Goal: Task Accomplishment & Management: Complete application form

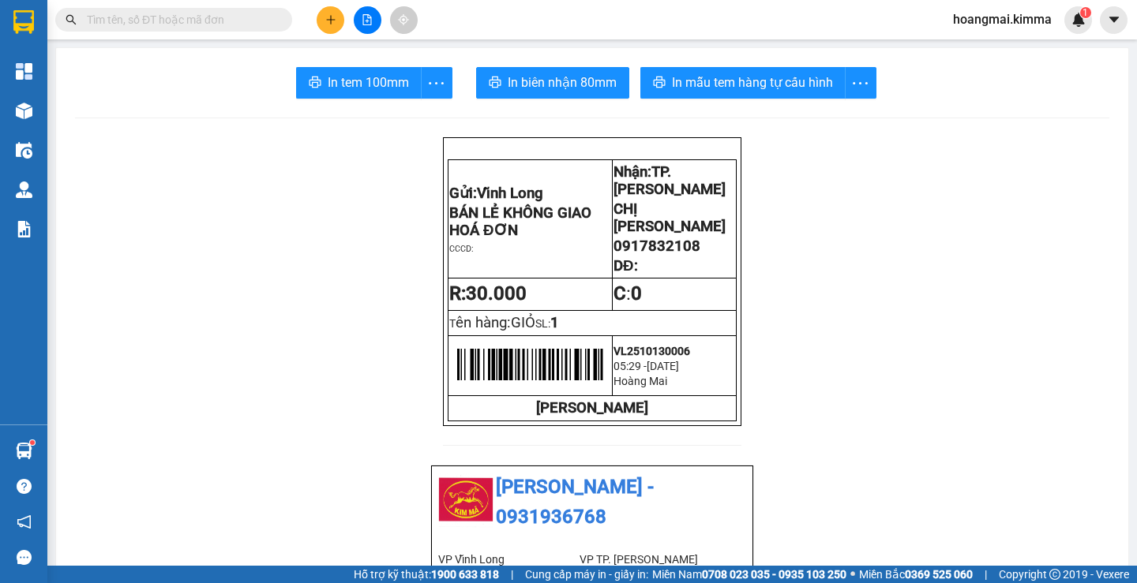
click at [199, 2] on div "Kết quả tìm kiếm ( 0 ) Bộ lọc Ngày tạo đơn gần nhất No Data hoangmai.kimma 1" at bounding box center [568, 19] width 1137 height 39
click at [205, 27] on input "text" at bounding box center [180, 19] width 186 height 17
click at [339, 23] on button at bounding box center [331, 20] width 28 height 28
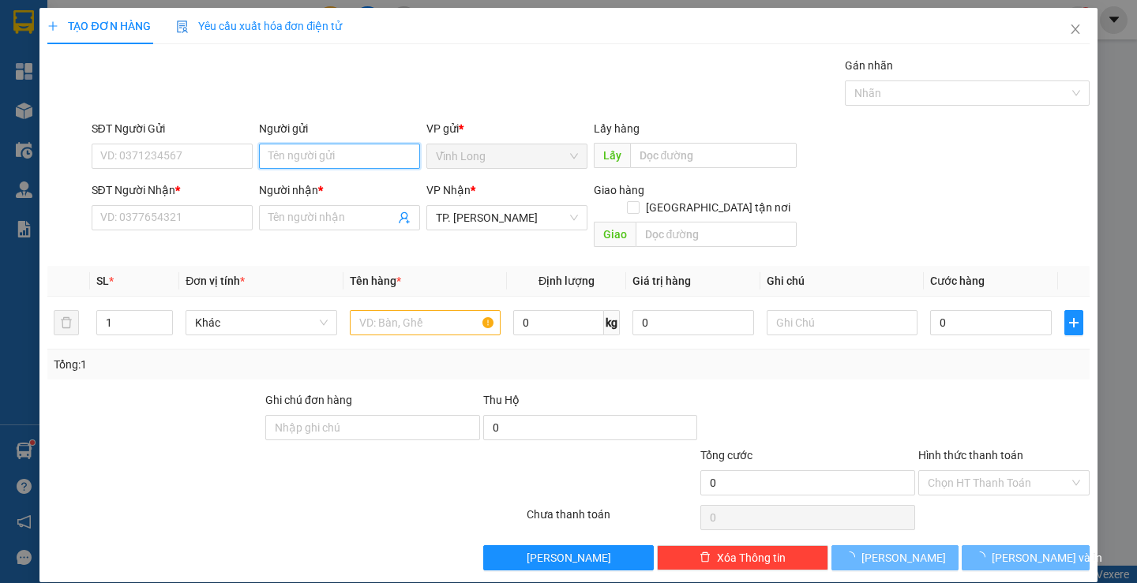
click at [317, 150] on input "Người gửi" at bounding box center [339, 156] width 161 height 25
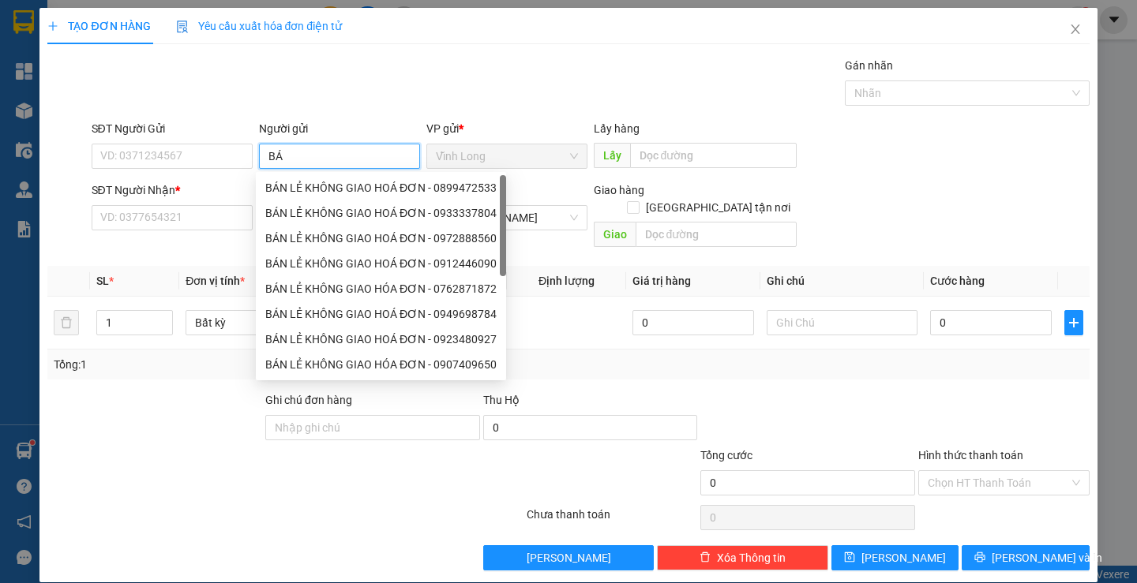
type input "BÁN"
click at [328, 191] on div "BÁN LẺ KHÔNG GIAO HOÁ ĐƠN - 0899472533" at bounding box center [380, 187] width 231 height 17
type input "0899472533"
type input "BÁN LẺ KHÔNG GIAO HOÁ ĐƠN"
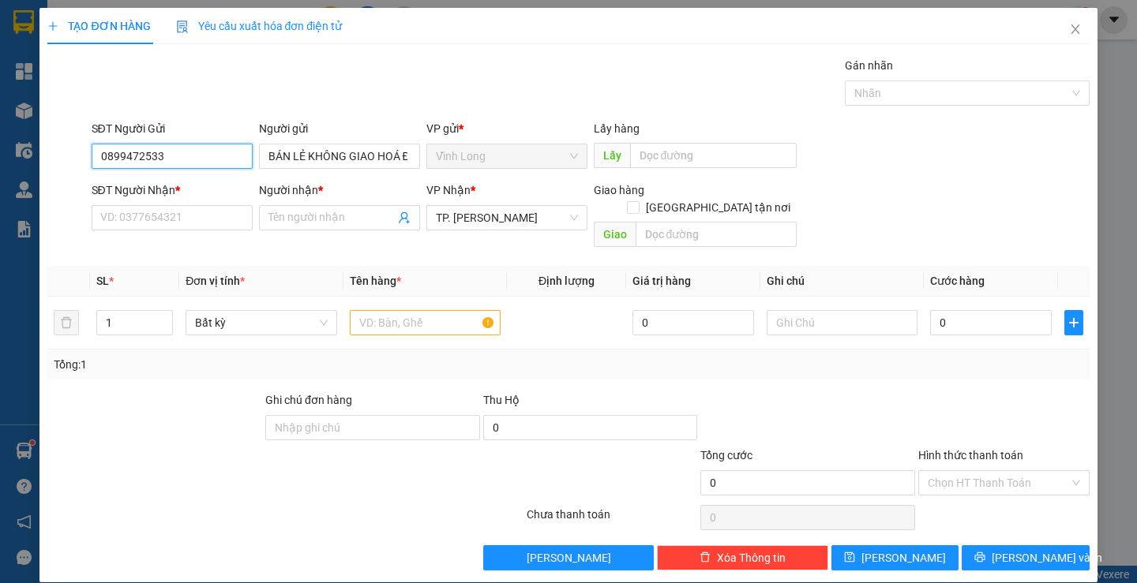
click at [175, 149] on input "0899472533" at bounding box center [172, 156] width 161 height 25
click at [163, 208] on input "SĐT Người Nhận *" at bounding box center [172, 217] width 161 height 25
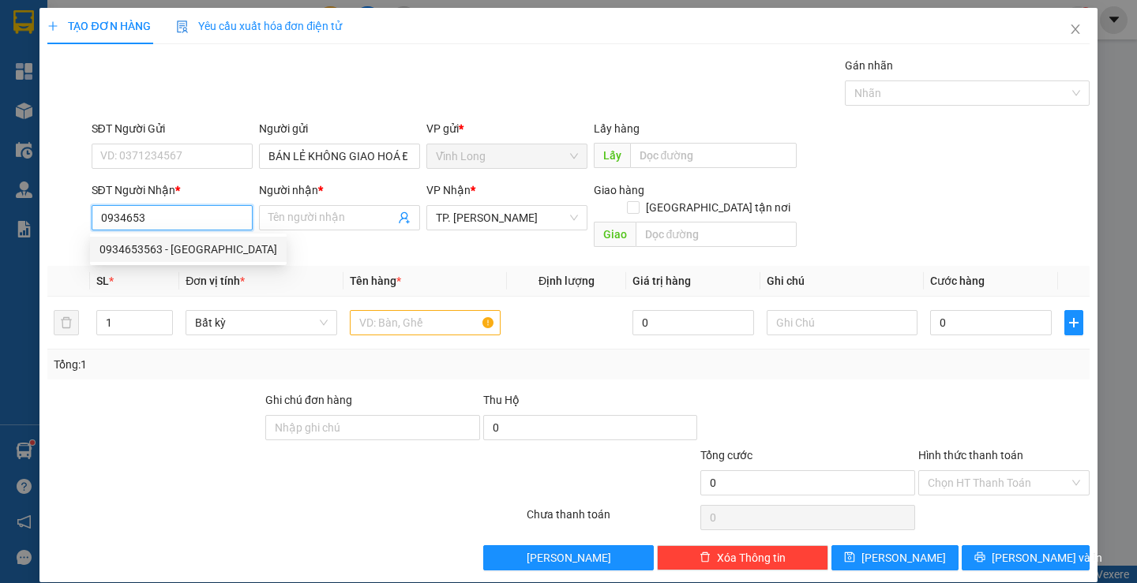
click at [187, 248] on div "0934653563 - HẢI DƯƠNG" at bounding box center [188, 249] width 178 height 17
type input "0934653563"
type input "HẢI DƯƠNG"
type input "0934653563"
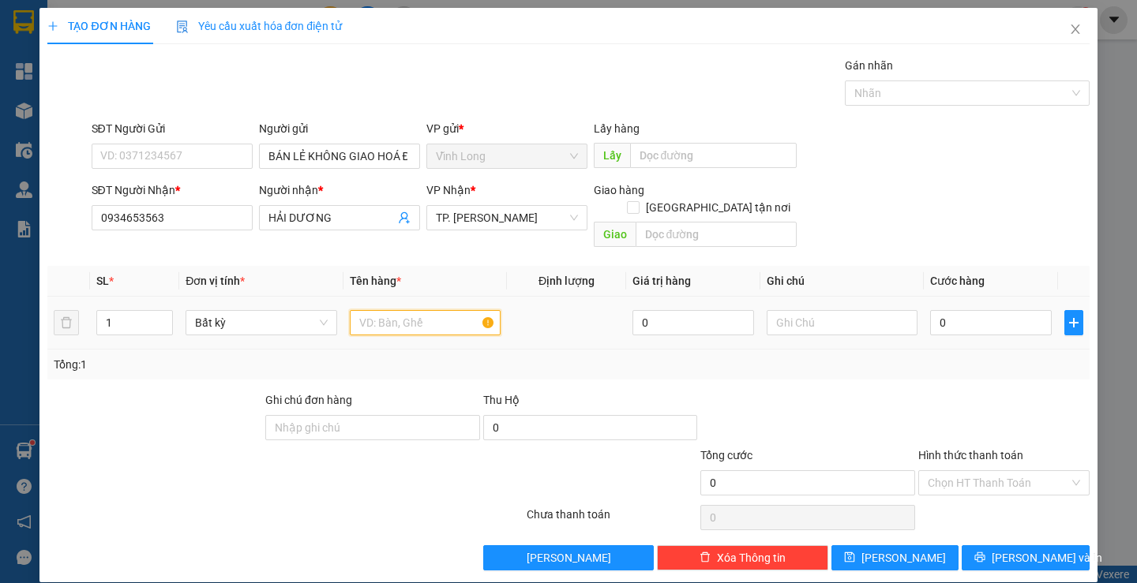
click at [390, 310] on input "text" at bounding box center [425, 322] width 151 height 25
type input "THÙNG"
click at [834, 310] on input "text" at bounding box center [841, 322] width 151 height 25
type input "NHI"
click at [984, 310] on input "0" at bounding box center [991, 322] width 122 height 25
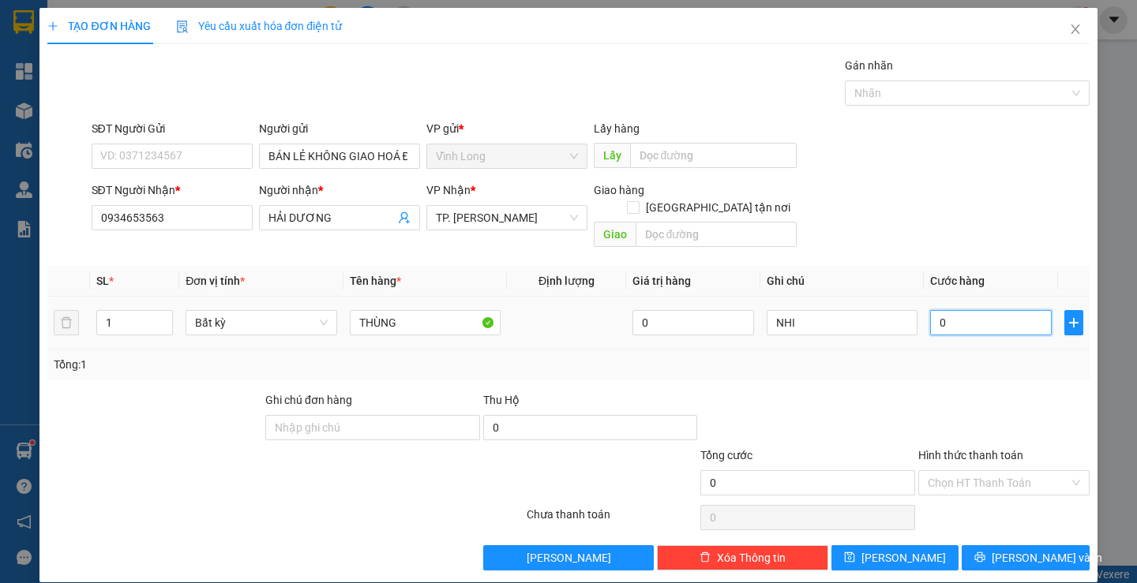
type input "2"
type input "20"
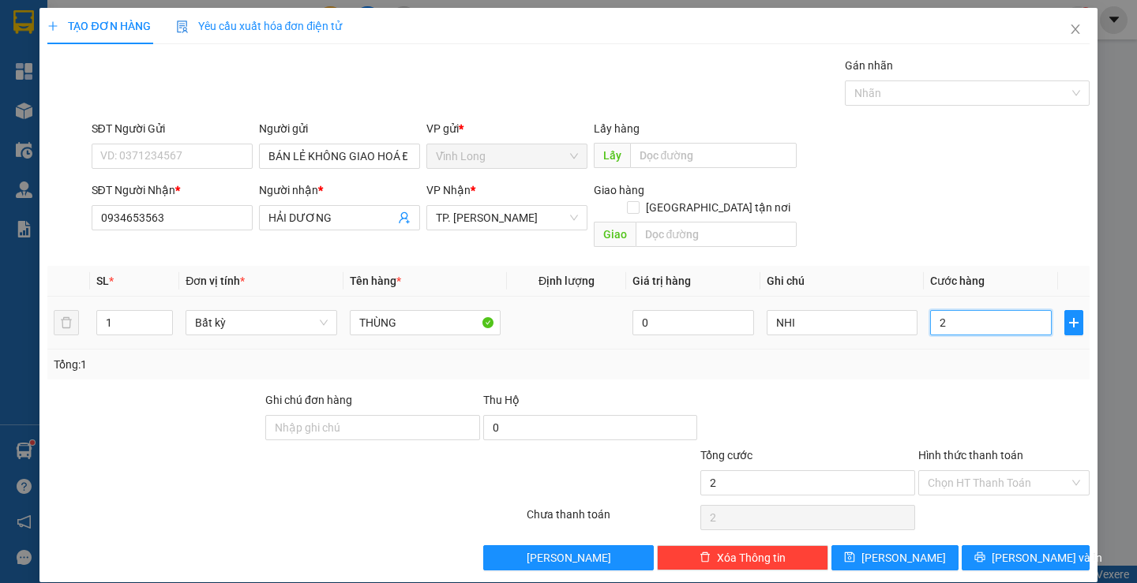
type input "20"
type input "20.000"
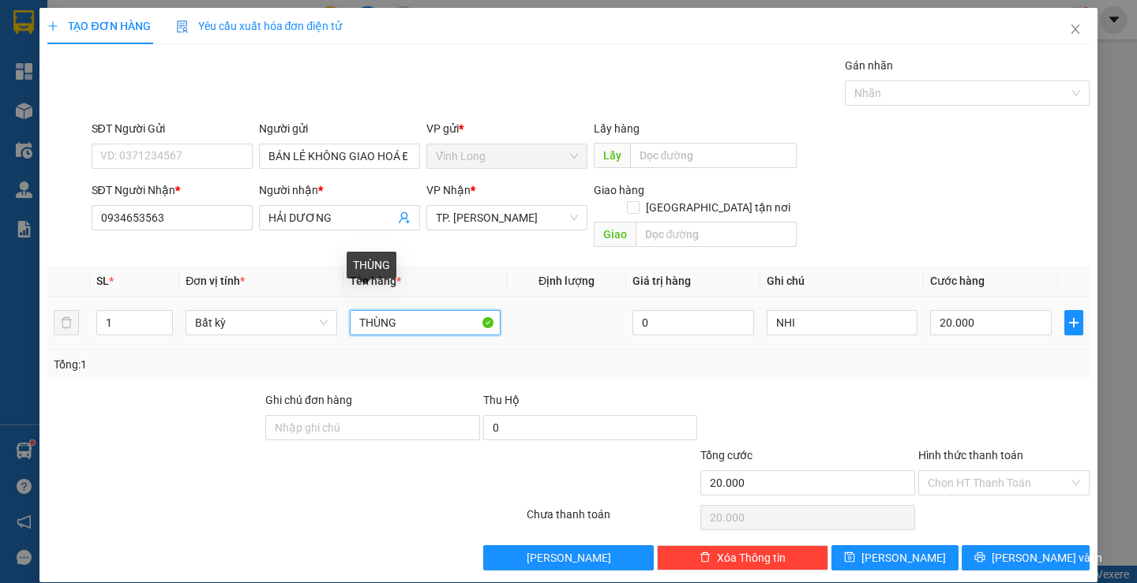
drag, startPoint x: 399, startPoint y: 309, endPoint x: 130, endPoint y: 370, distance: 276.0
click at [130, 370] on div "Transit Pickup Surcharge Ids Transit Deliver Surcharge Ids Transit Deliver Surc…" at bounding box center [567, 314] width 1041 height 514
type input "HỘP"
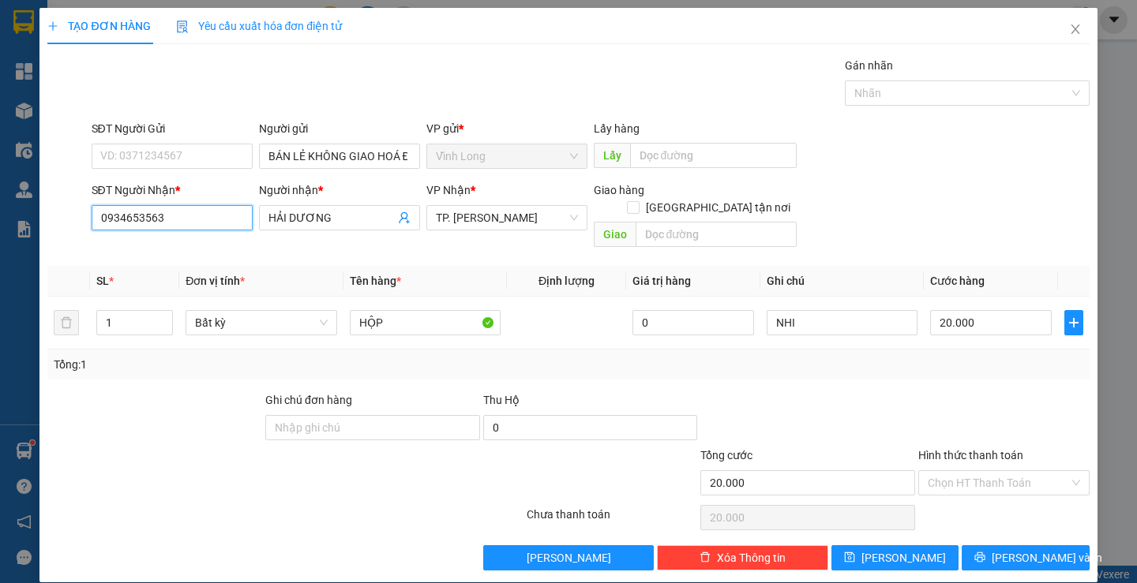
click at [176, 226] on input "0934653563" at bounding box center [172, 217] width 161 height 25
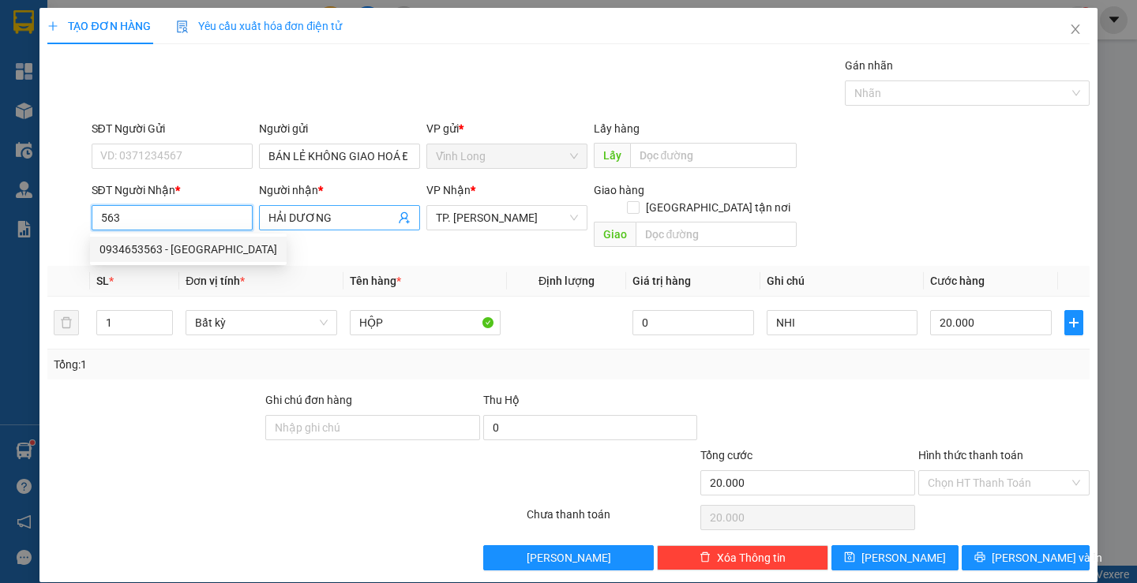
type input "563"
drag, startPoint x: 326, startPoint y: 224, endPoint x: 228, endPoint y: 256, distance: 102.8
click at [228, 256] on div "Transit Pickup Surcharge Ids Transit Deliver Surcharge Ids Transit Deliver Surc…" at bounding box center [567, 314] width 1041 height 514
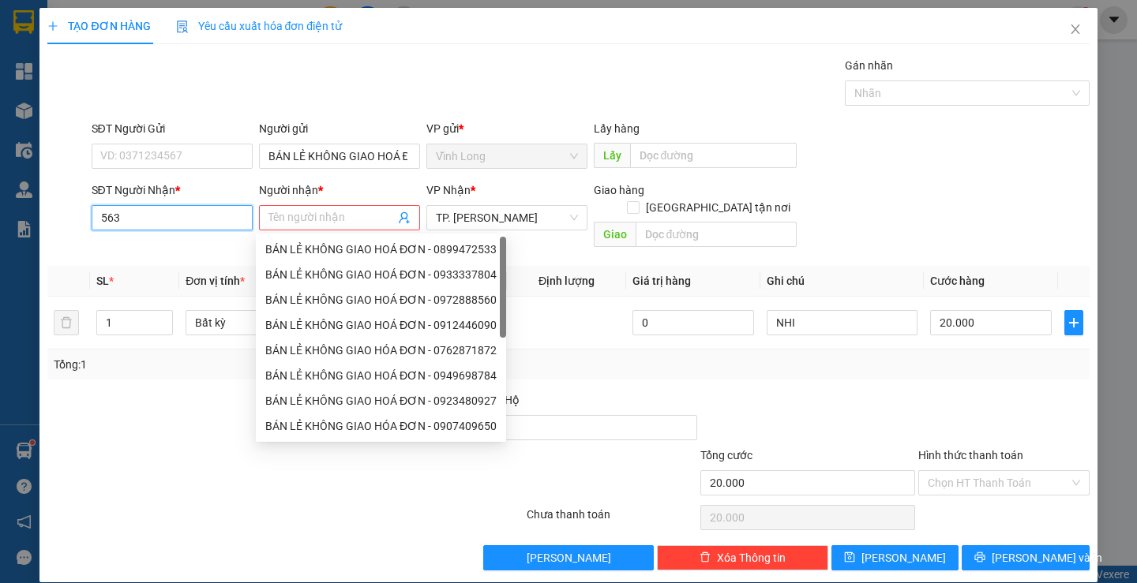
drag, startPoint x: 131, startPoint y: 210, endPoint x: 36, endPoint y: 246, distance: 102.2
click at [36, 246] on div "TẠO ĐƠN HÀNG Yêu cầu xuất hóa đơn điện tử Transit Pickup Surcharge Ids Transit …" at bounding box center [568, 291] width 1137 height 583
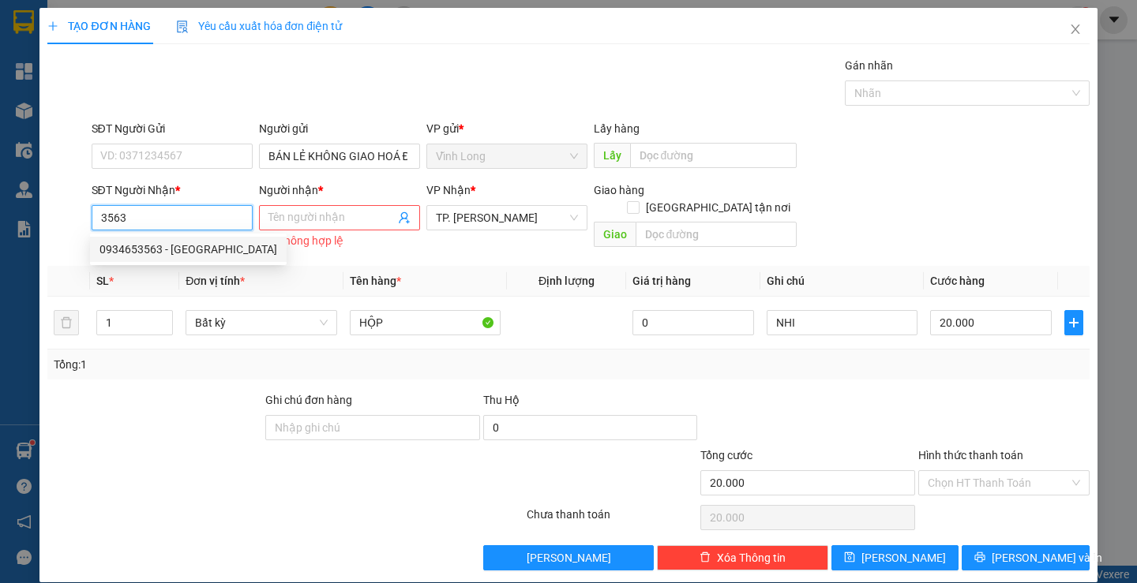
click at [193, 252] on div "0934653563 - HẢI DƯƠNG" at bounding box center [188, 249] width 178 height 17
type input "0934653563"
type input "HẢI DƯƠNG"
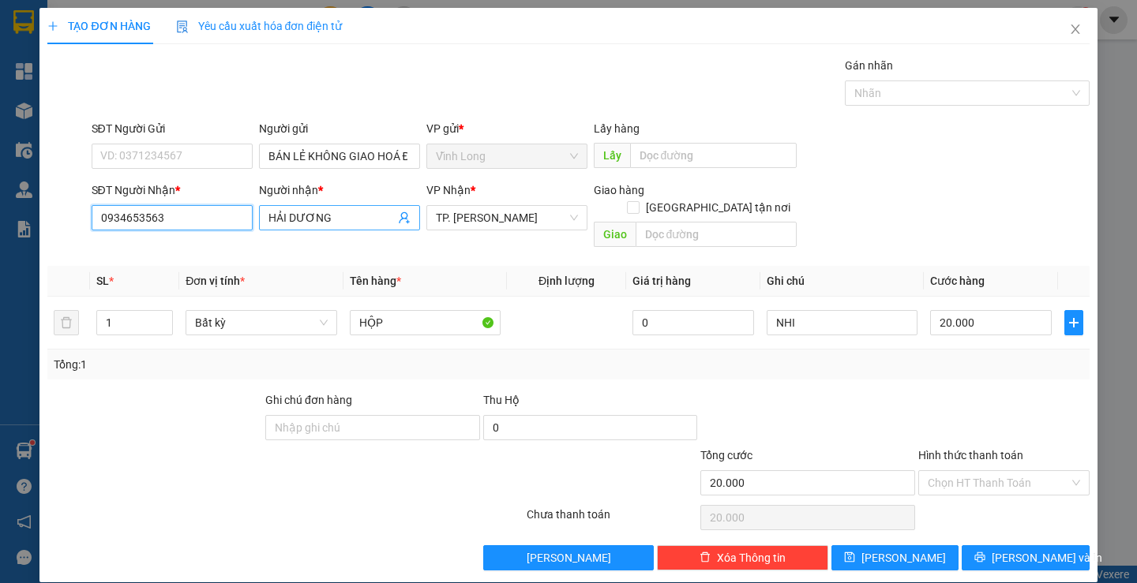
type input "0934653563"
drag, startPoint x: 337, startPoint y: 222, endPoint x: 114, endPoint y: 242, distance: 224.3
click at [118, 243] on div "Transit Pickup Surcharge Ids Transit Deliver Surcharge Ids Transit Deliver Surc…" at bounding box center [567, 314] width 1041 height 514
click at [281, 212] on input "LA BO ĐẠT" at bounding box center [331, 217] width 126 height 17
type input "LABO ĐẠT"
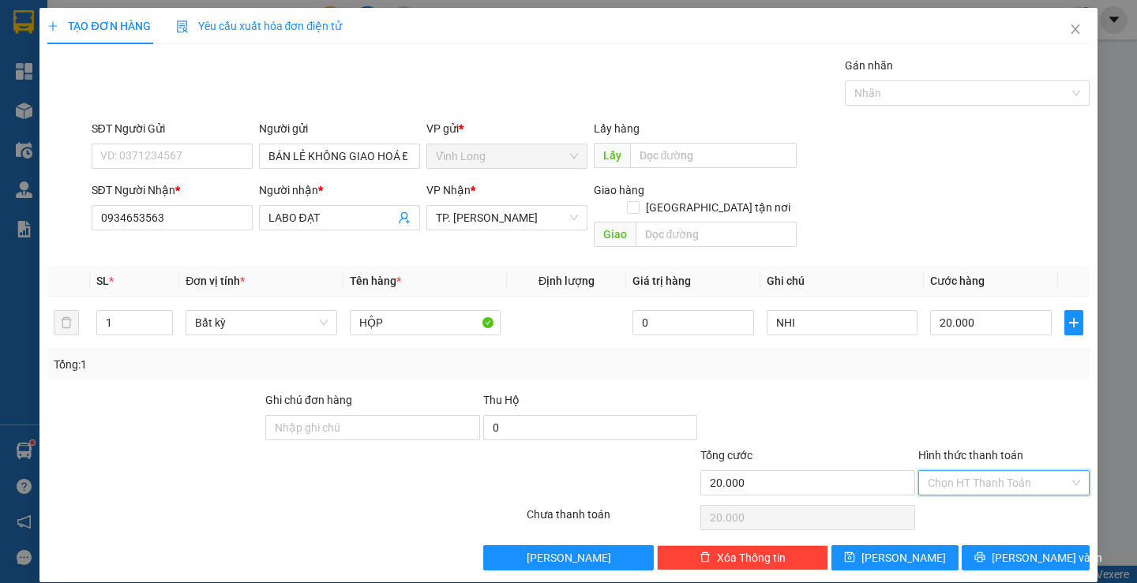
click at [964, 471] on input "Hình thức thanh toán" at bounding box center [998, 483] width 141 height 24
click at [990, 505] on div "Tại văn phòng" at bounding box center [994, 497] width 150 height 17
type input "0"
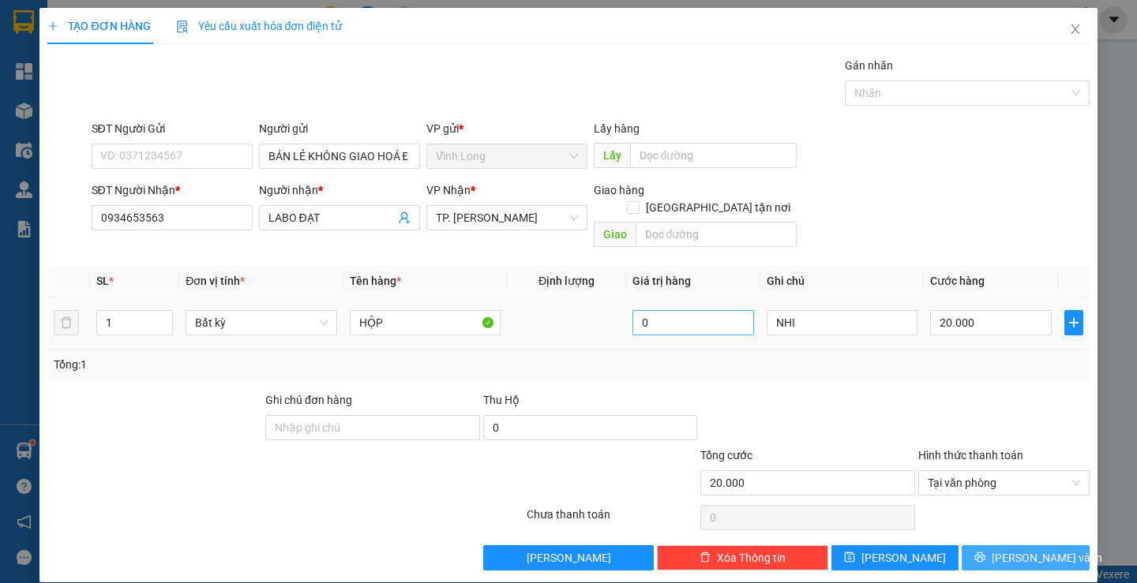
drag, startPoint x: 1029, startPoint y: 538, endPoint x: 654, endPoint y: 296, distance: 447.1
click at [1024, 549] on span "[PERSON_NAME] và In" at bounding box center [1046, 557] width 111 height 17
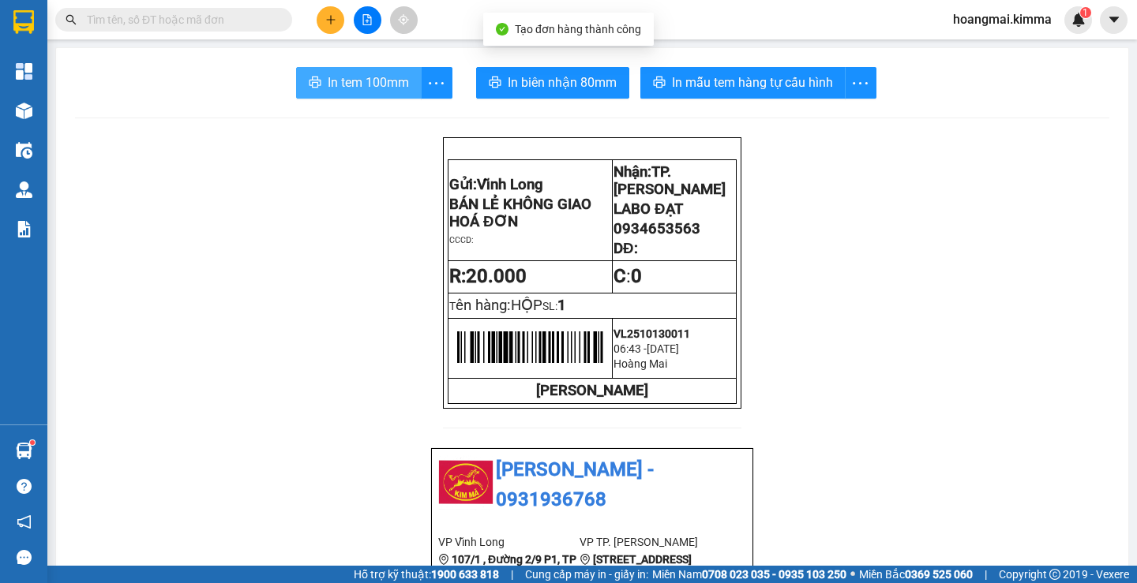
click at [365, 80] on span "In tem 100mm" at bounding box center [368, 83] width 81 height 20
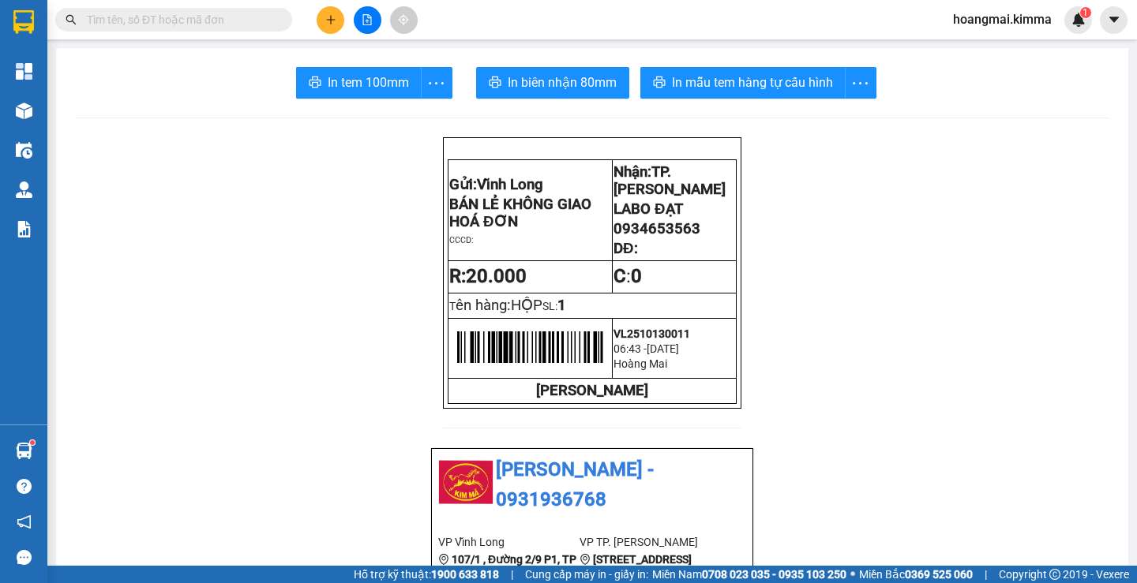
click at [112, 23] on input "text" at bounding box center [180, 19] width 186 height 17
type input "6"
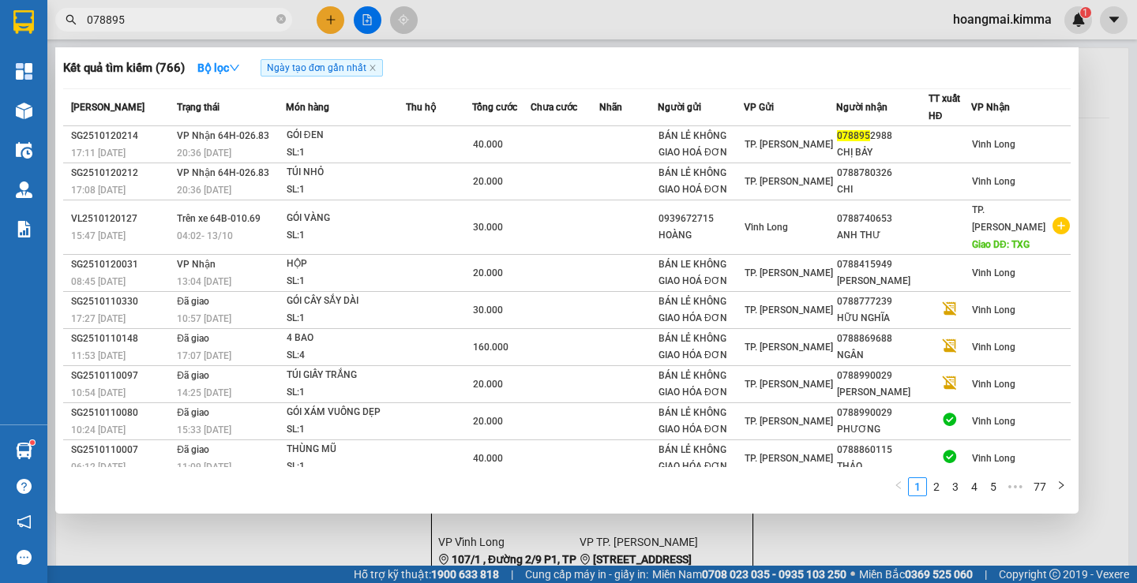
type input "0788952"
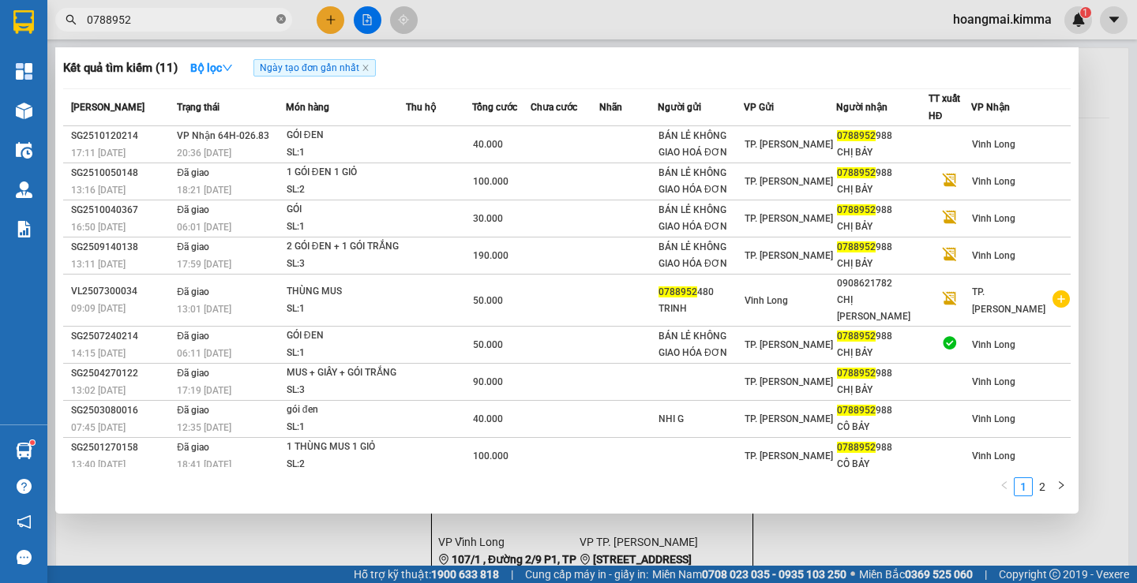
click at [282, 16] on icon "close-circle" at bounding box center [280, 18] width 9 height 9
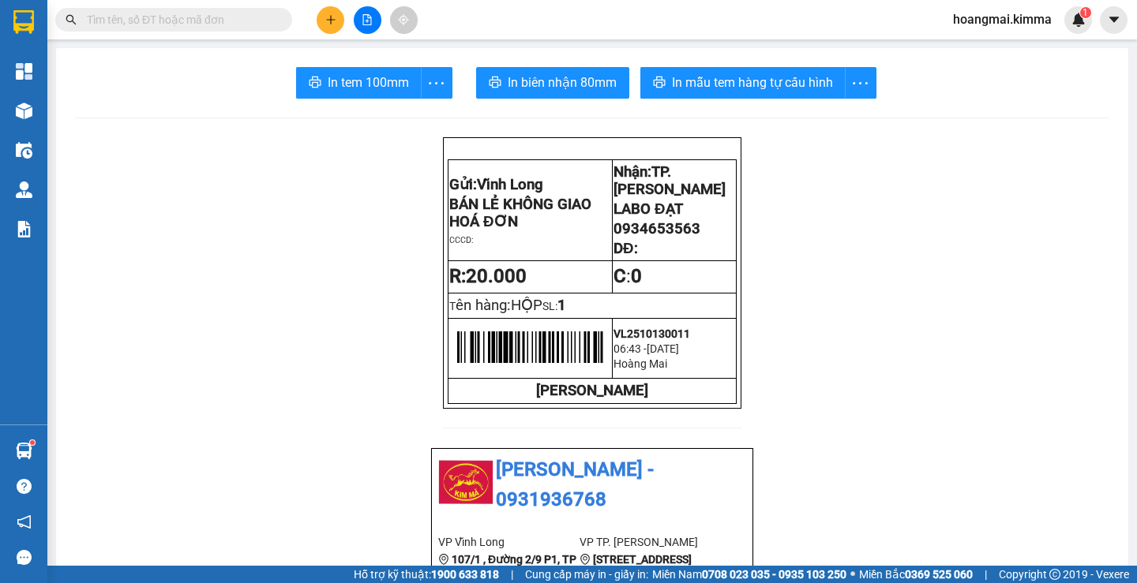
click at [155, 18] on input "text" at bounding box center [180, 19] width 186 height 17
type input "5"
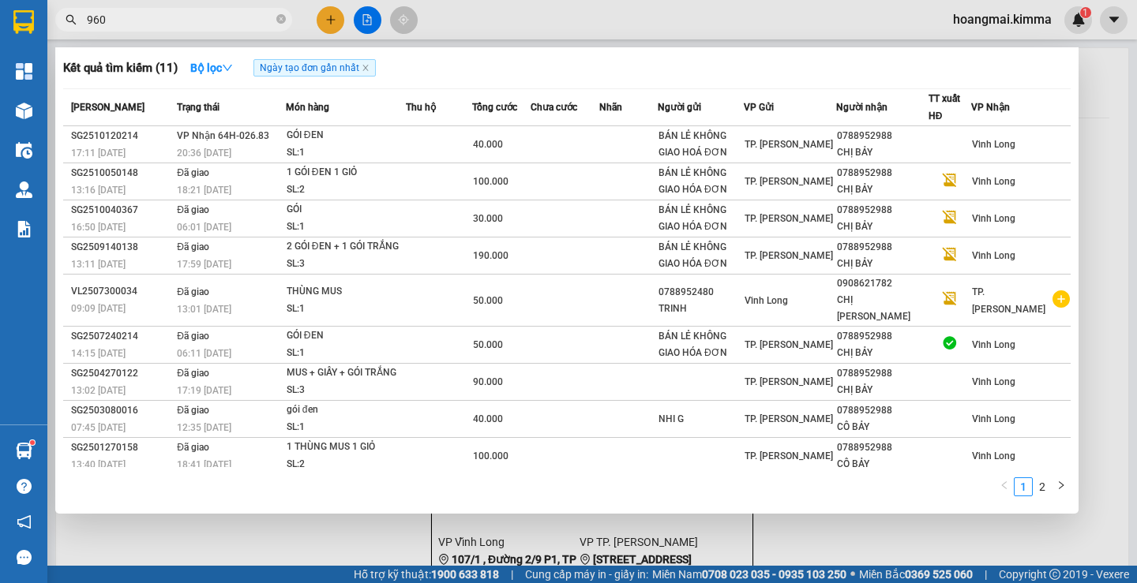
type input "9606"
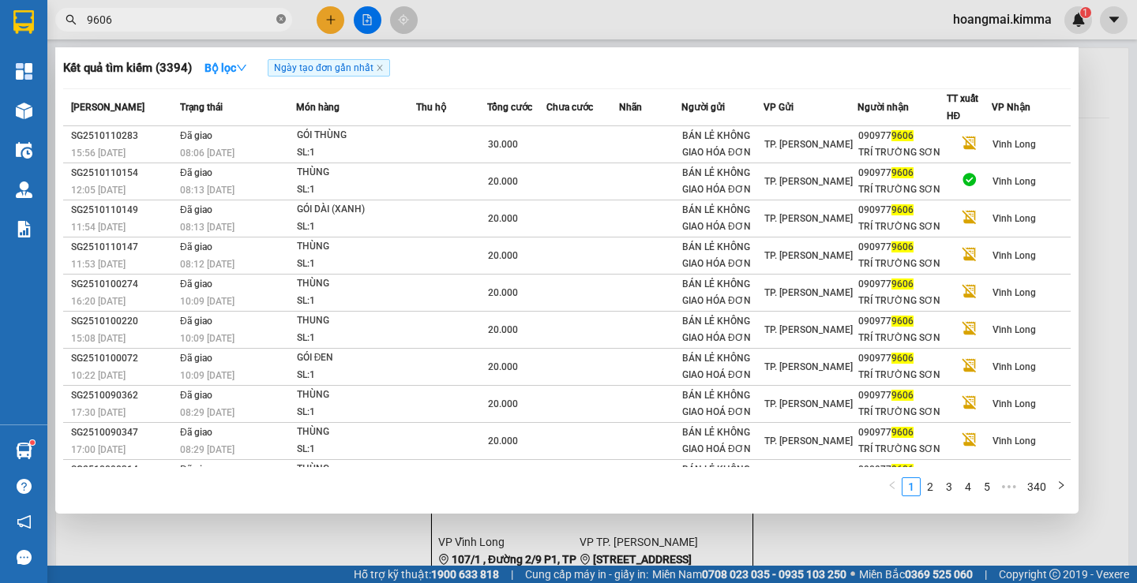
click at [278, 17] on icon "close-circle" at bounding box center [280, 18] width 9 height 9
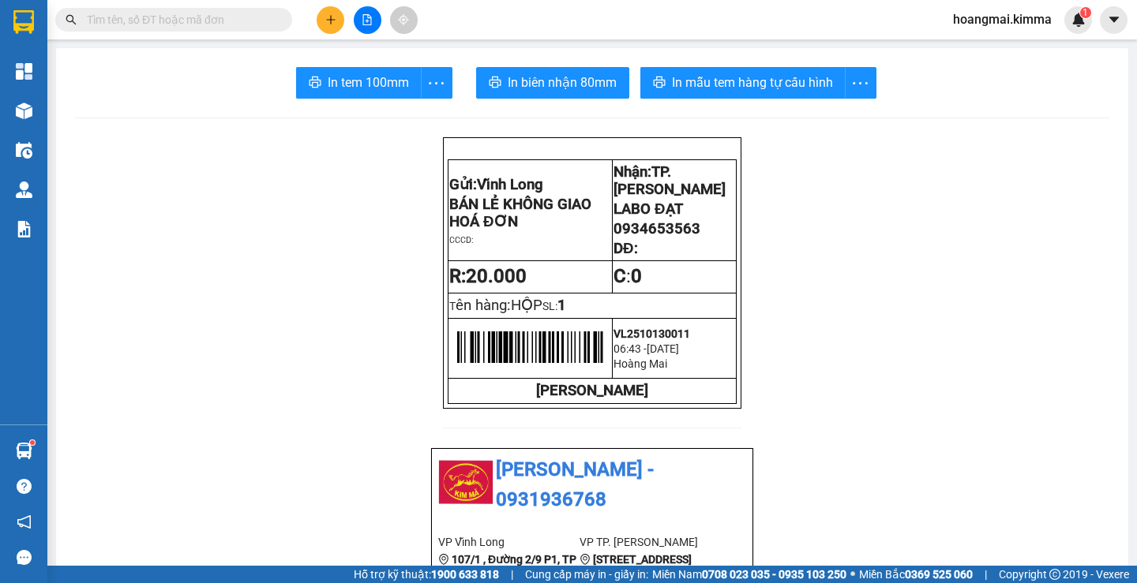
click at [223, 35] on div "Kết quả tìm kiếm ( 3394 ) Bộ lọc Ngày tạo đơn gần nhất Mã ĐH Trạng thái Món hàn…" at bounding box center [568, 19] width 1137 height 39
click at [214, 25] on input "text" at bounding box center [180, 19] width 186 height 17
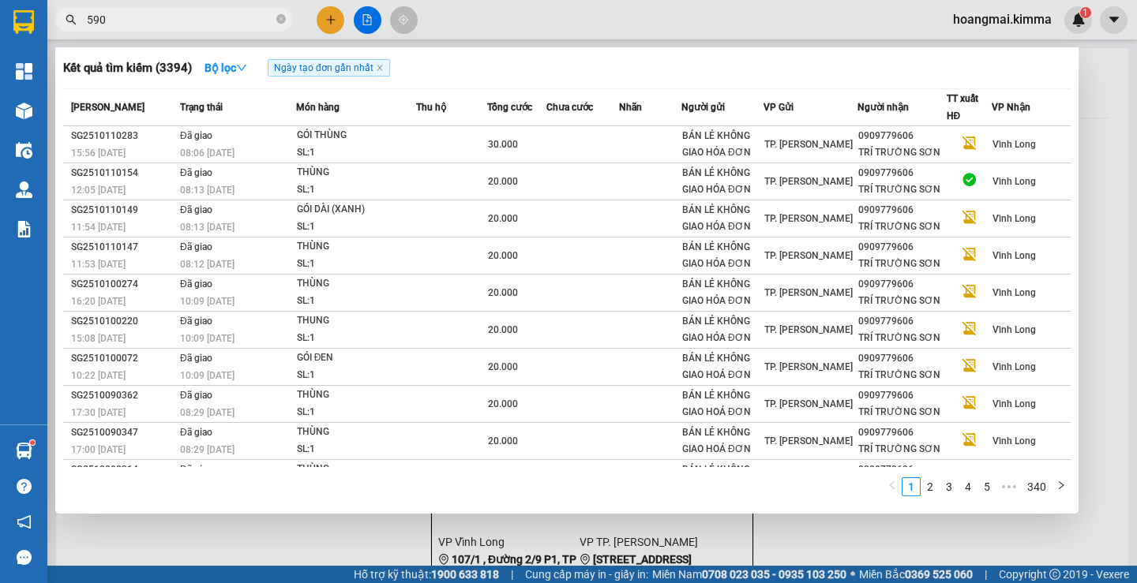
type input "5900"
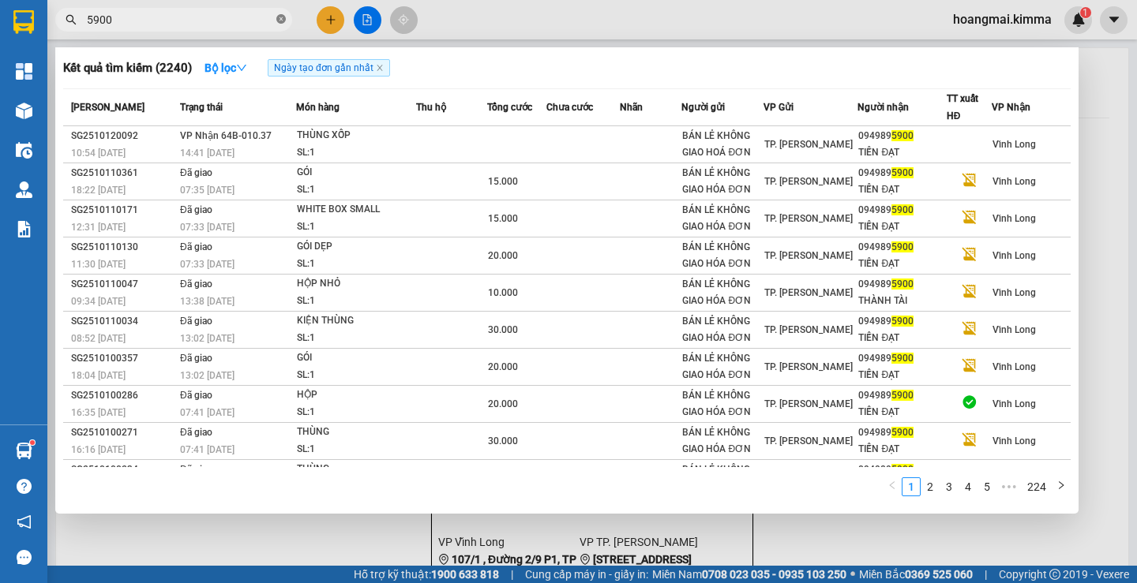
click at [279, 16] on icon "close-circle" at bounding box center [280, 18] width 9 height 9
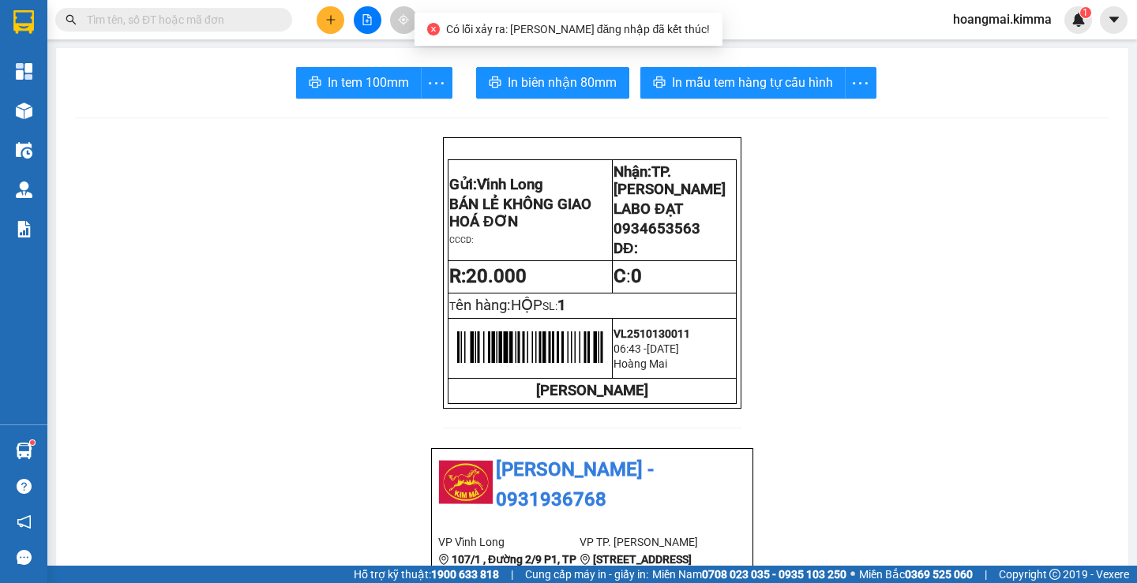
click at [193, 6] on div "Kết quả tìm kiếm ( 2240 ) Bộ lọc Ngày tạo đơn gần nhất Mã ĐH Trạng thái Món hàn…" at bounding box center [154, 20] width 308 height 28
click at [201, 28] on span at bounding box center [173, 20] width 237 height 24
click at [202, 13] on input "text" at bounding box center [180, 19] width 186 height 17
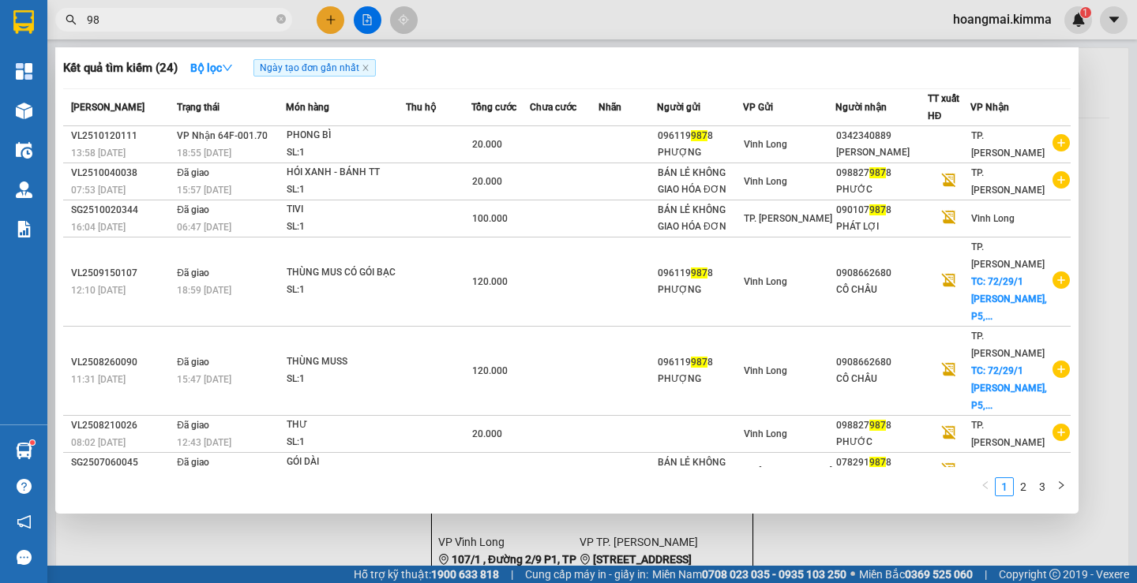
type input "9"
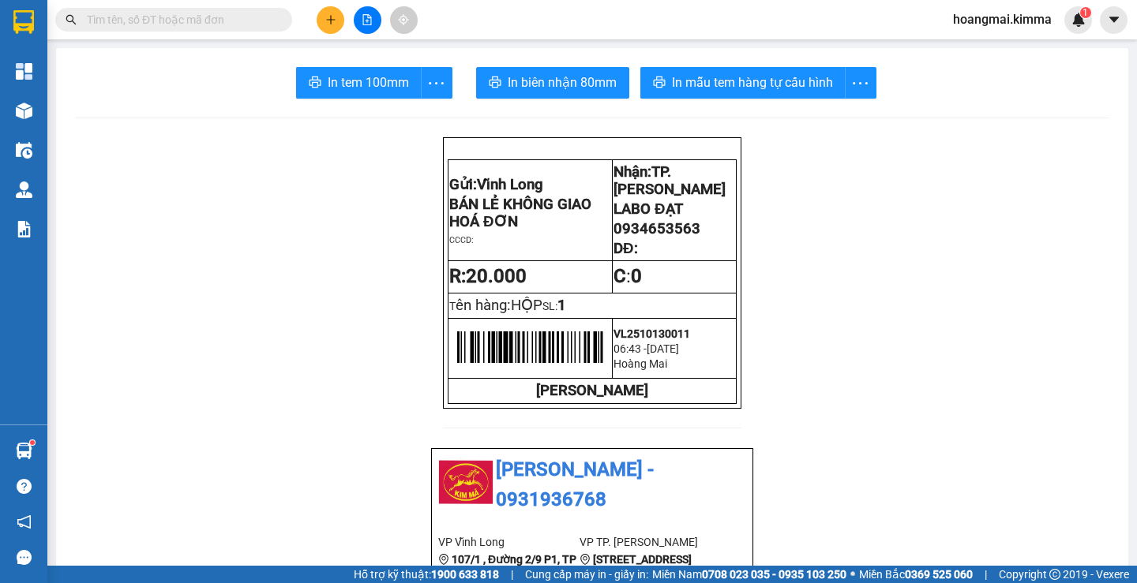
click at [334, 20] on icon "plus" at bounding box center [330, 19] width 9 height 1
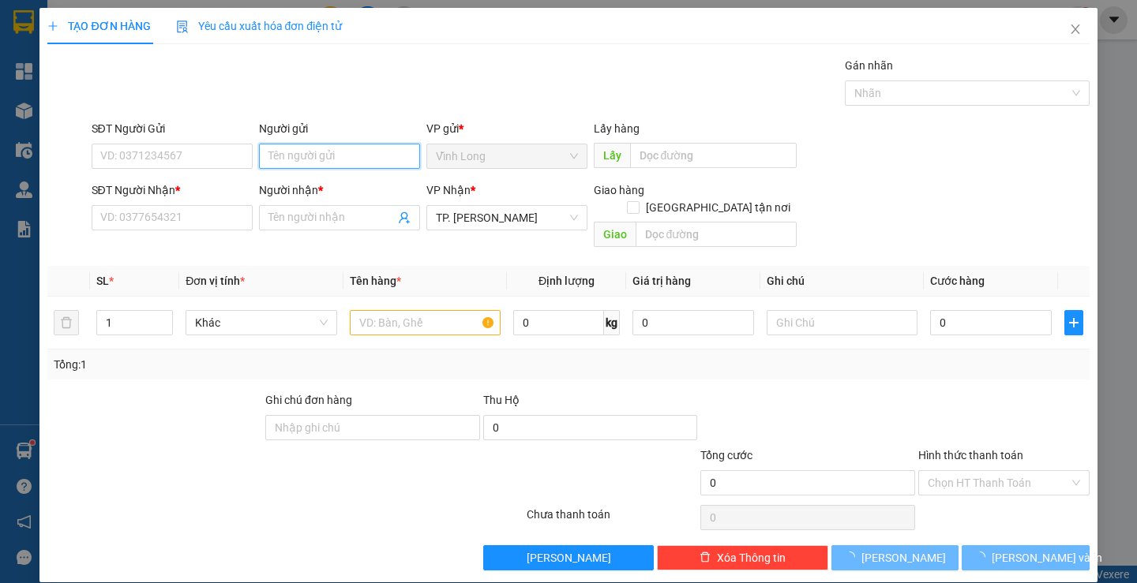
click at [317, 163] on input "Người gửi" at bounding box center [339, 156] width 161 height 25
type input "BÁN"
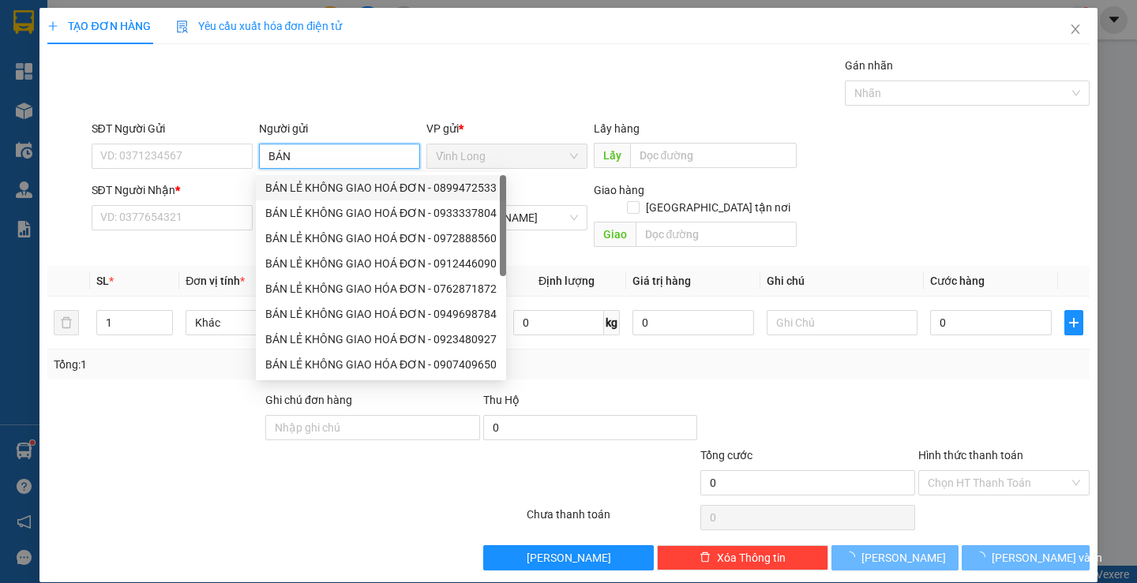
click at [324, 187] on div "BÁN LẺ KHÔNG GIAO HOÁ ĐƠN - 0899472533" at bounding box center [380, 187] width 231 height 17
type input "0899472533"
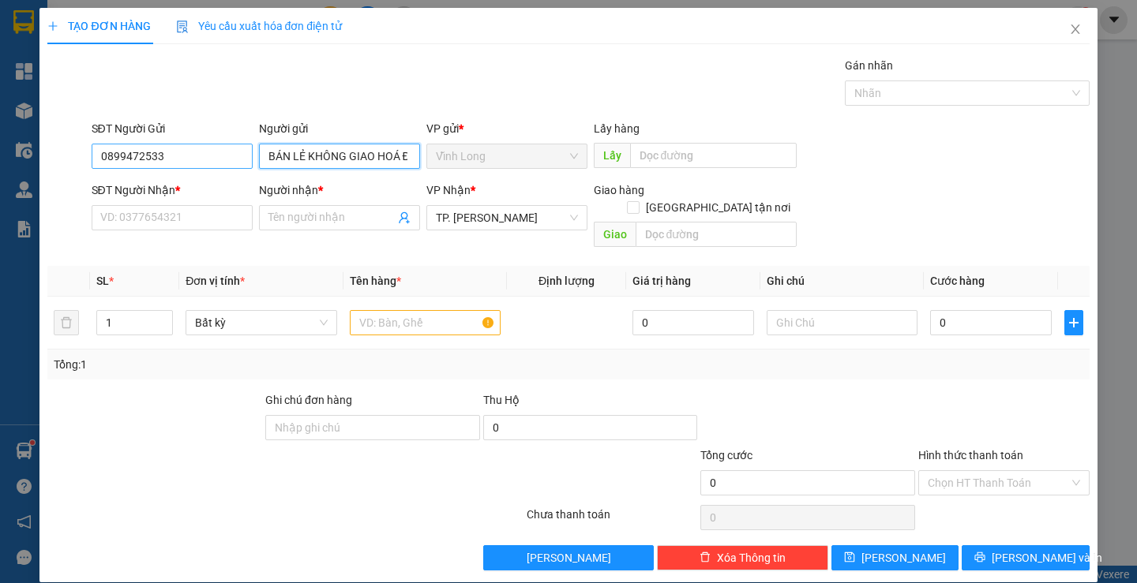
type input "BÁN LẺ KHÔNG GIAO HOÁ ĐƠN"
click at [198, 159] on input "0899472533" at bounding box center [172, 156] width 161 height 25
click at [437, 324] on td at bounding box center [424, 323] width 163 height 53
drag, startPoint x: 425, startPoint y: 319, endPoint x: 410, endPoint y: 314, distance: 15.0
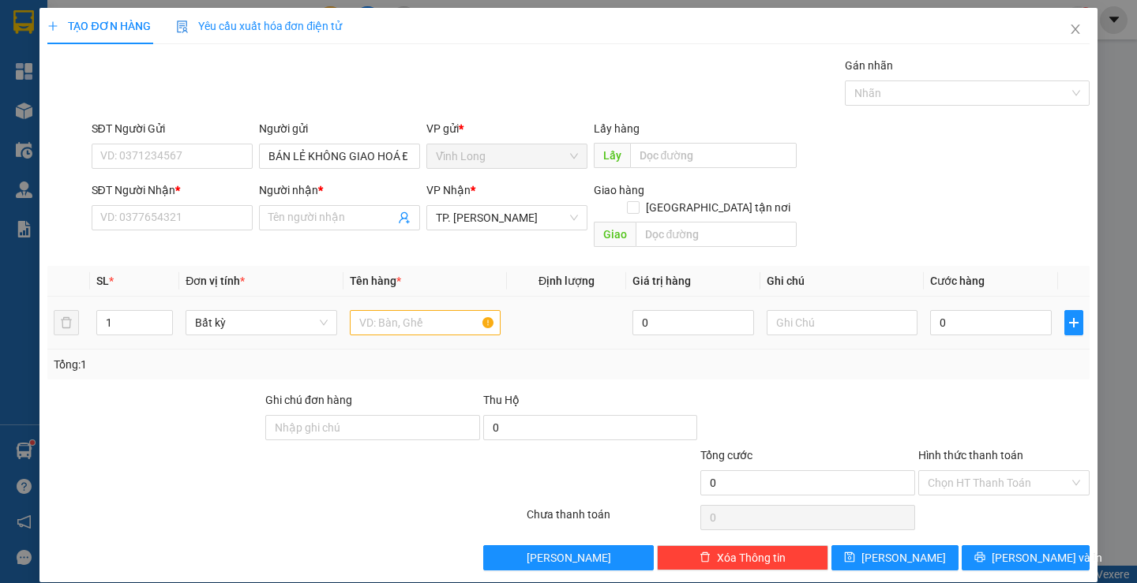
click at [410, 314] on div at bounding box center [425, 323] width 151 height 32
click at [410, 314] on input "text" at bounding box center [425, 322] width 151 height 25
type input "THÙNG MUS NHỎ"
click at [853, 310] on input "text" at bounding box center [841, 322] width 151 height 25
type input "NHI"
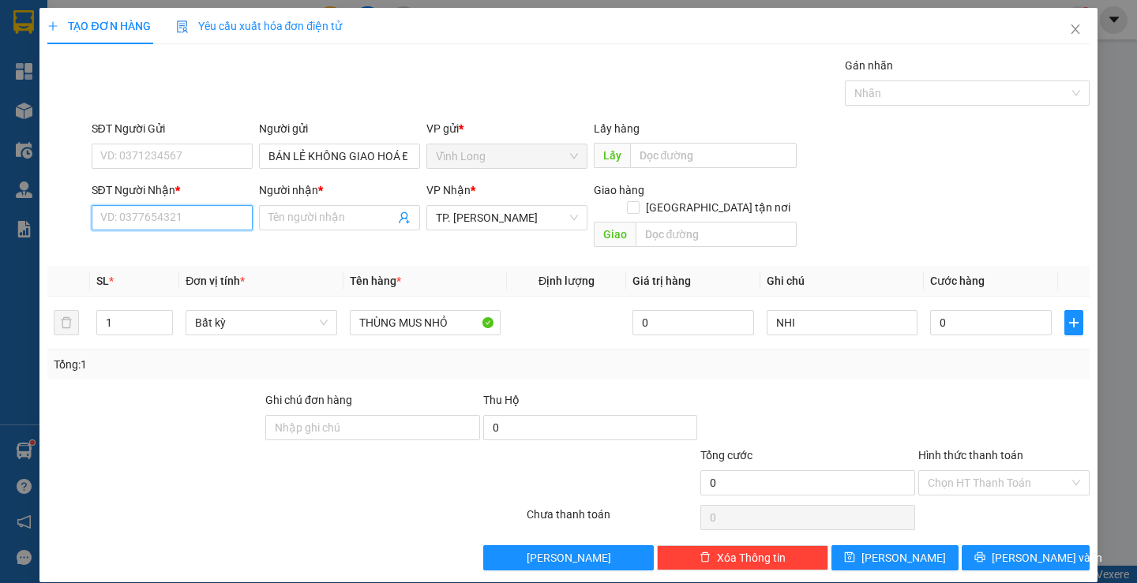
click at [159, 223] on input "SĐT Người Nhận *" at bounding box center [172, 217] width 161 height 25
type input "0903634363"
click at [201, 255] on div "0903634363 - CHÂU" at bounding box center [169, 249] width 141 height 17
type input "CHÂU"
type input "0903634363"
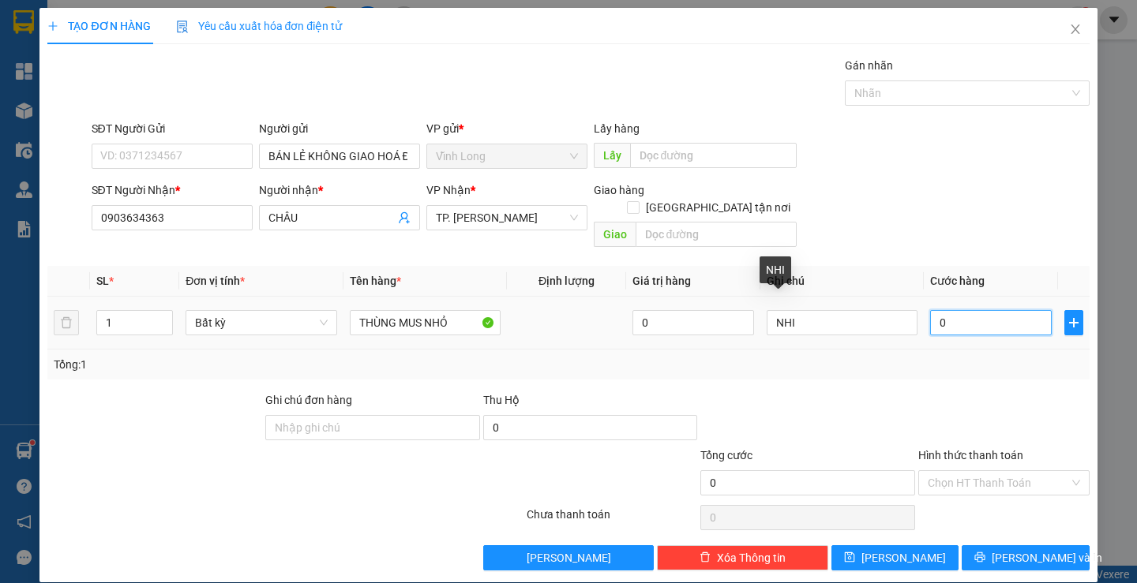
click at [952, 310] on input "0" at bounding box center [991, 322] width 122 height 25
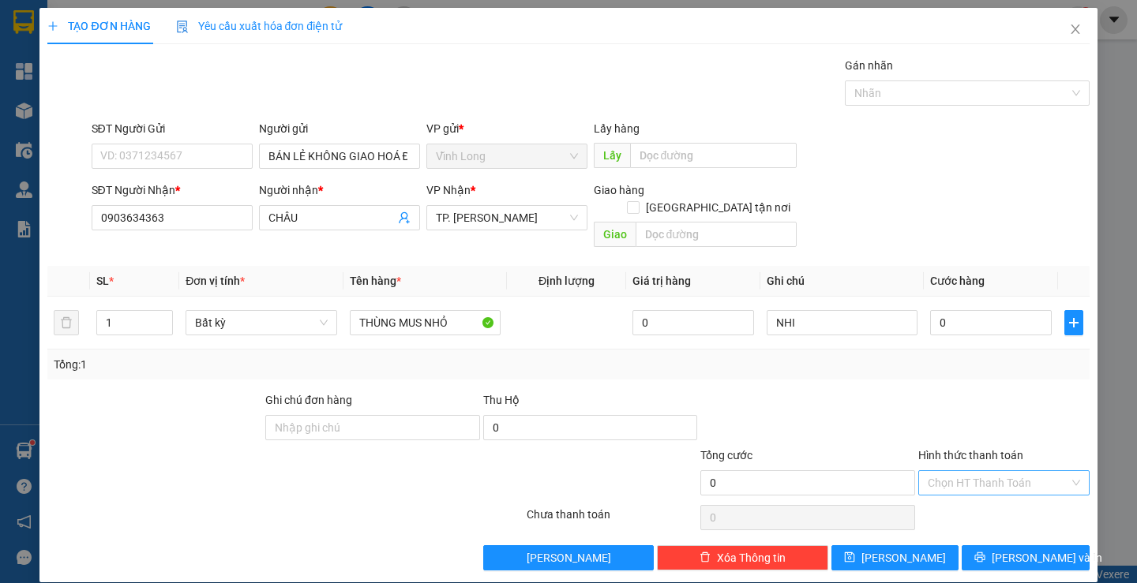
click at [997, 471] on input "Hình thức thanh toán" at bounding box center [998, 483] width 141 height 24
click at [995, 496] on div "Tại văn phòng" at bounding box center [994, 497] width 150 height 17
click at [979, 310] on input "0" at bounding box center [991, 322] width 122 height 25
type input "03"
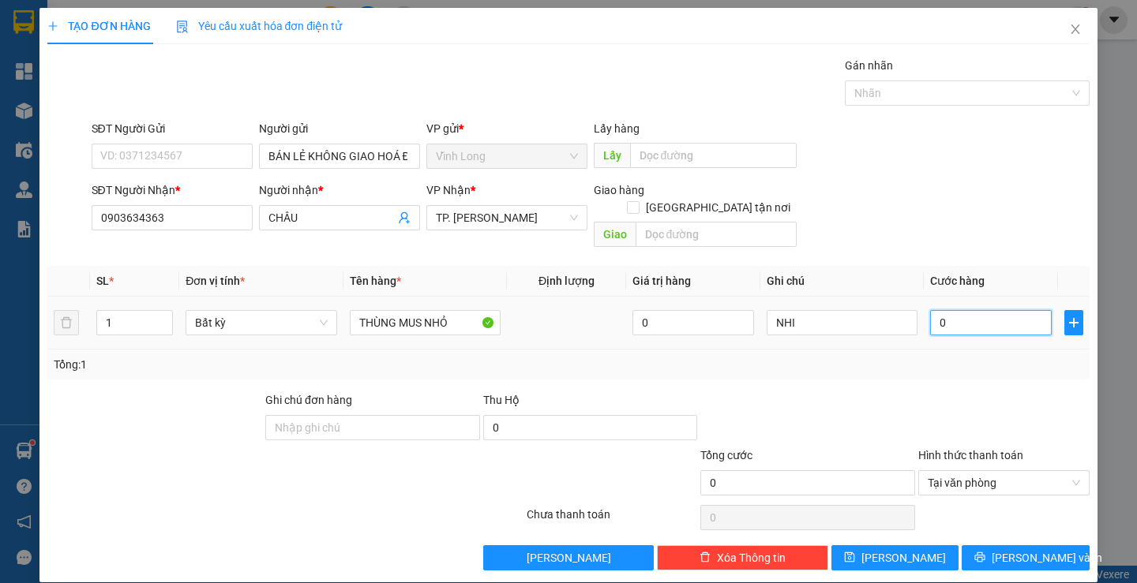
type input "3"
type input "030"
type input "30"
click at [973, 471] on span "Tại văn phòng" at bounding box center [1004, 483] width 152 height 24
type input "30.000"
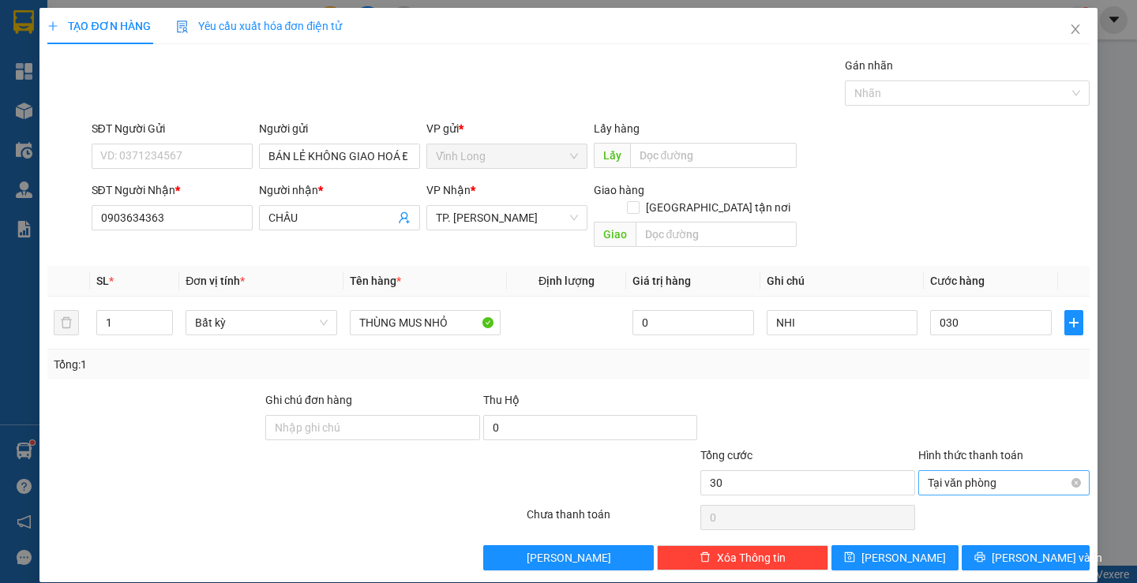
type input "30.000"
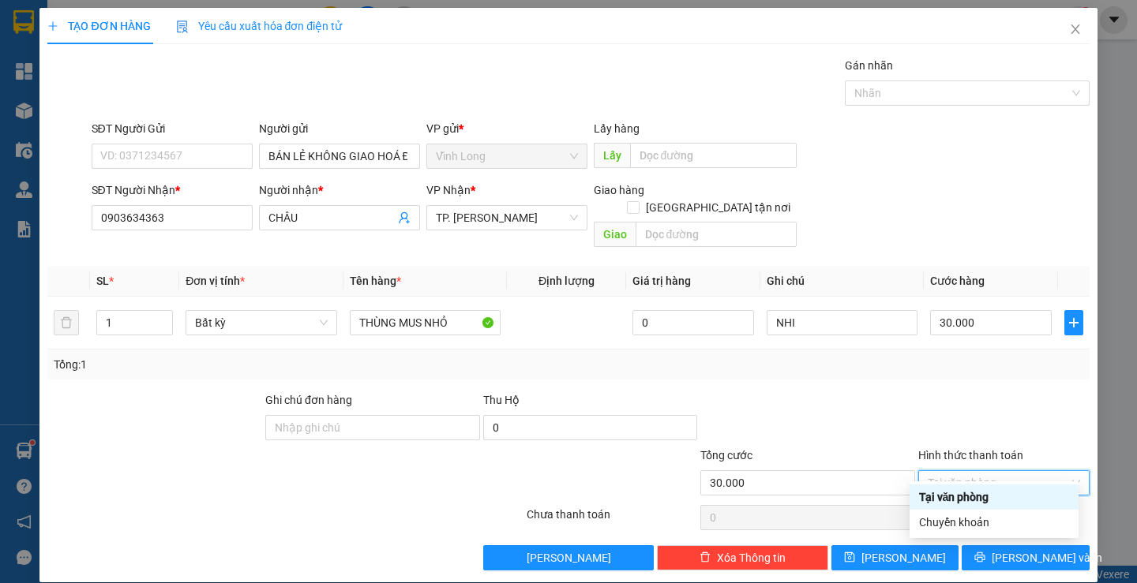
click at [969, 492] on div "Tại văn phòng" at bounding box center [994, 497] width 150 height 17
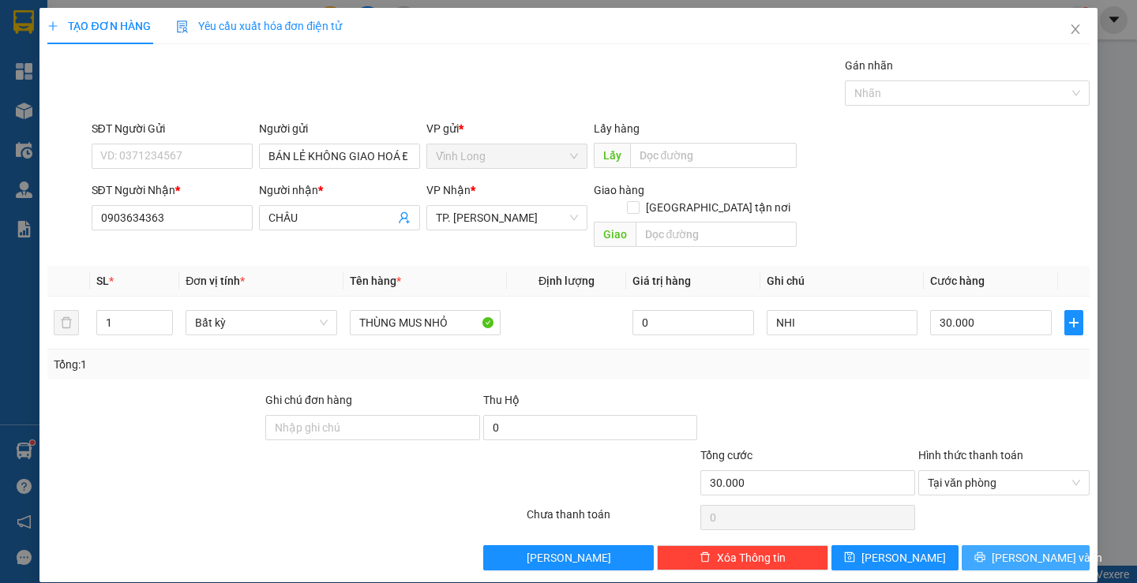
click at [1010, 549] on span "[PERSON_NAME] và In" at bounding box center [1046, 557] width 111 height 17
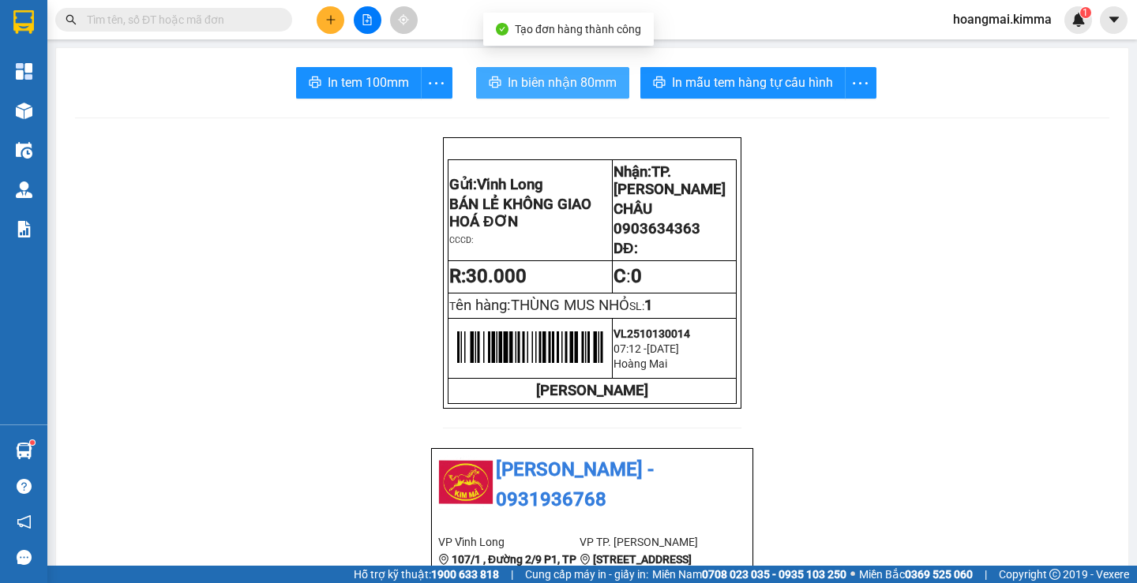
click at [522, 74] on span "In biên nhận 80mm" at bounding box center [562, 83] width 109 height 20
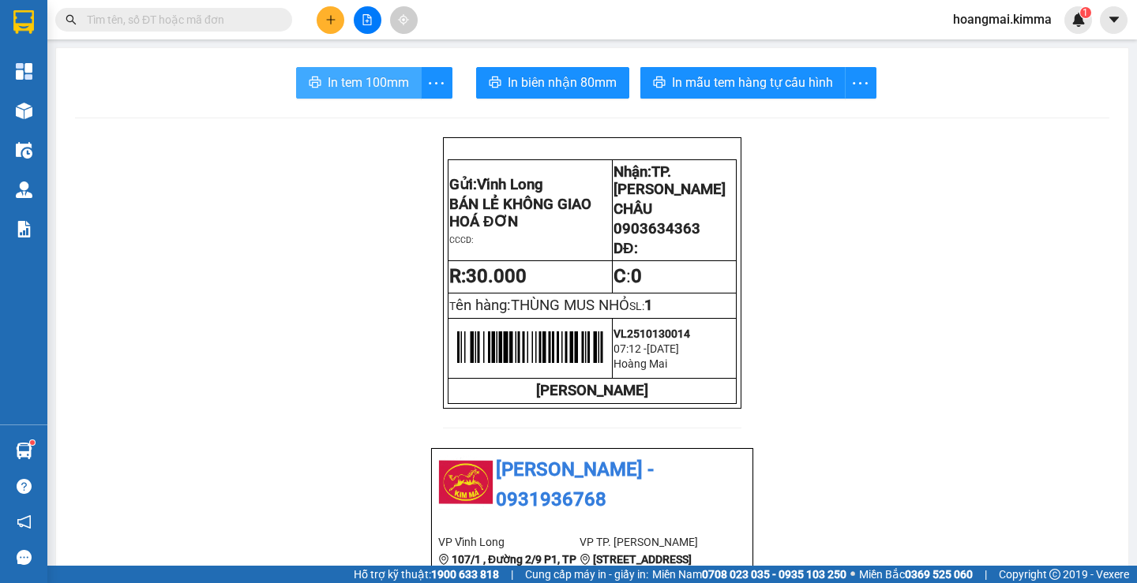
click at [376, 92] on span "In tem 100mm" at bounding box center [368, 83] width 81 height 20
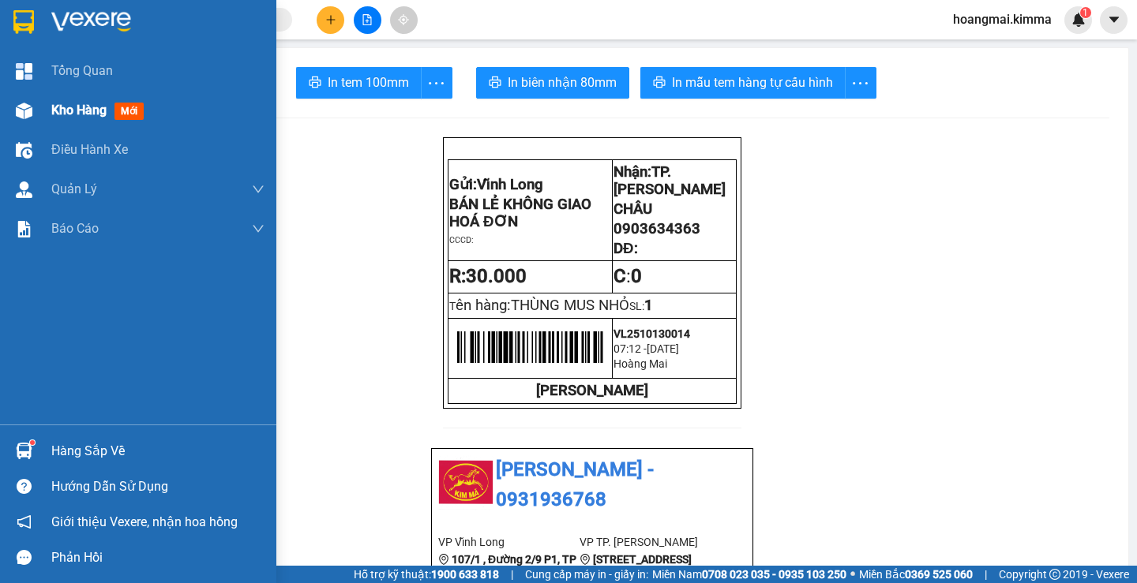
click at [71, 108] on span "Kho hàng" at bounding box center [78, 110] width 55 height 15
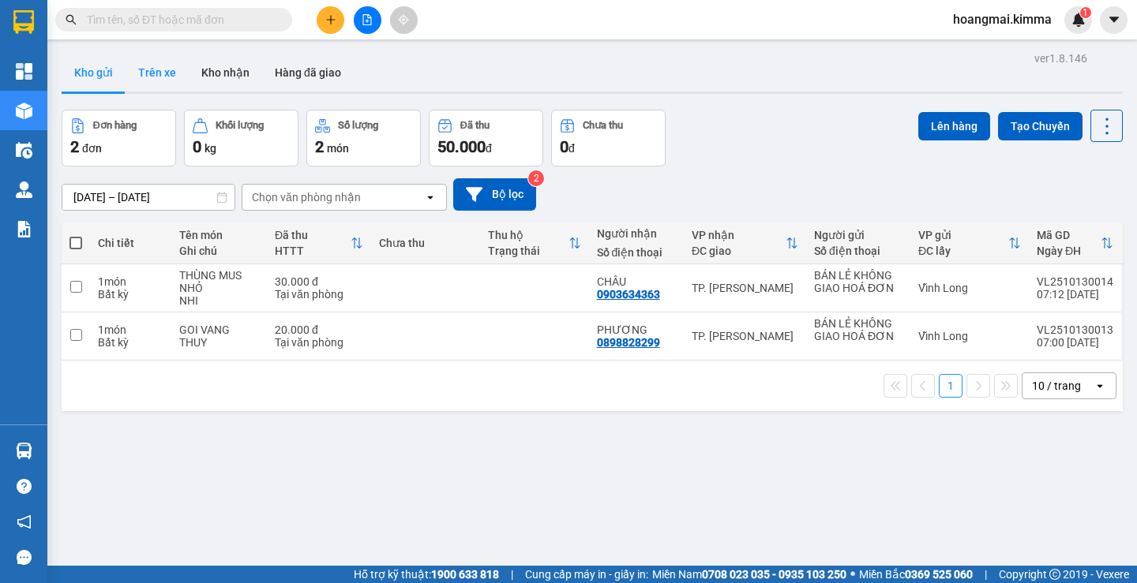
click at [173, 74] on button "Trên xe" at bounding box center [157, 73] width 63 height 38
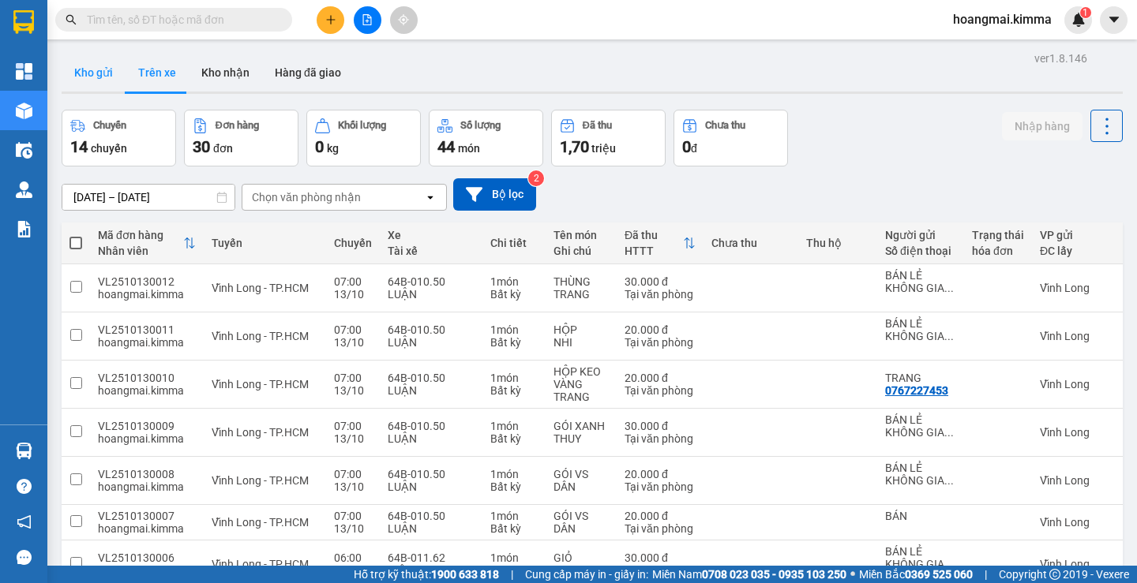
click at [88, 80] on button "Kho gửi" at bounding box center [94, 73] width 64 height 38
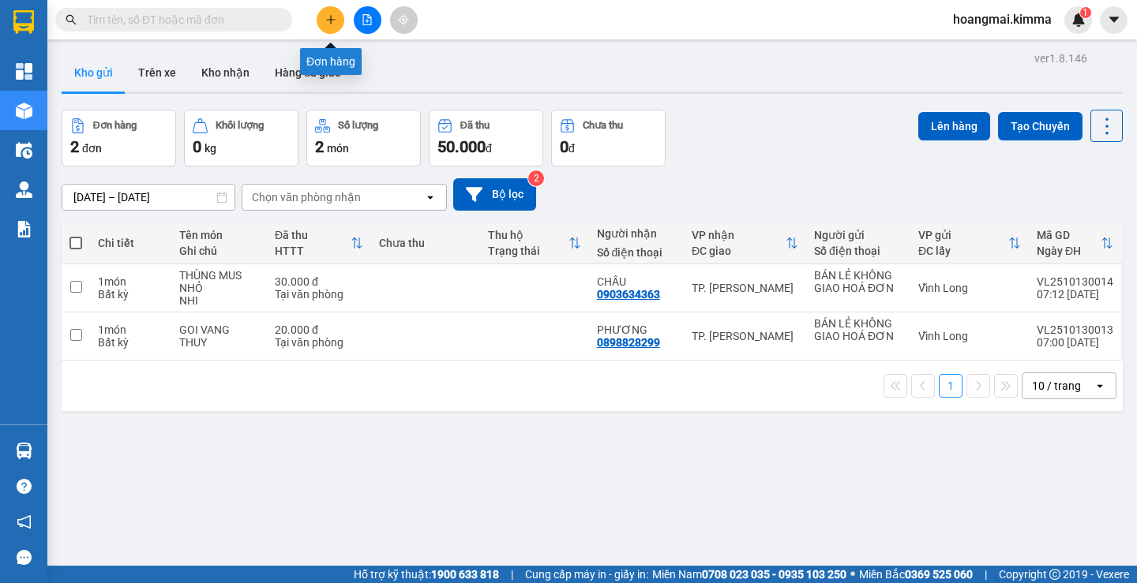
click at [337, 29] on button at bounding box center [331, 20] width 28 height 28
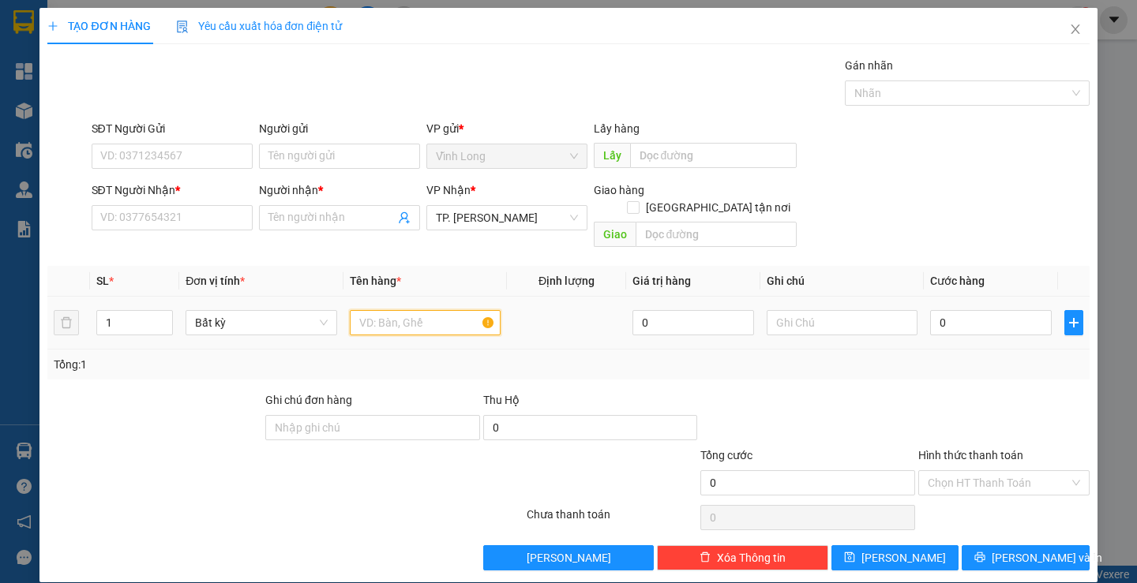
click at [410, 310] on input "text" at bounding box center [425, 322] width 151 height 25
type input "HỘP NHỎ"
click at [879, 310] on input "text" at bounding box center [841, 322] width 151 height 25
type input "H"
click at [991, 310] on input "0" at bounding box center [991, 322] width 122 height 25
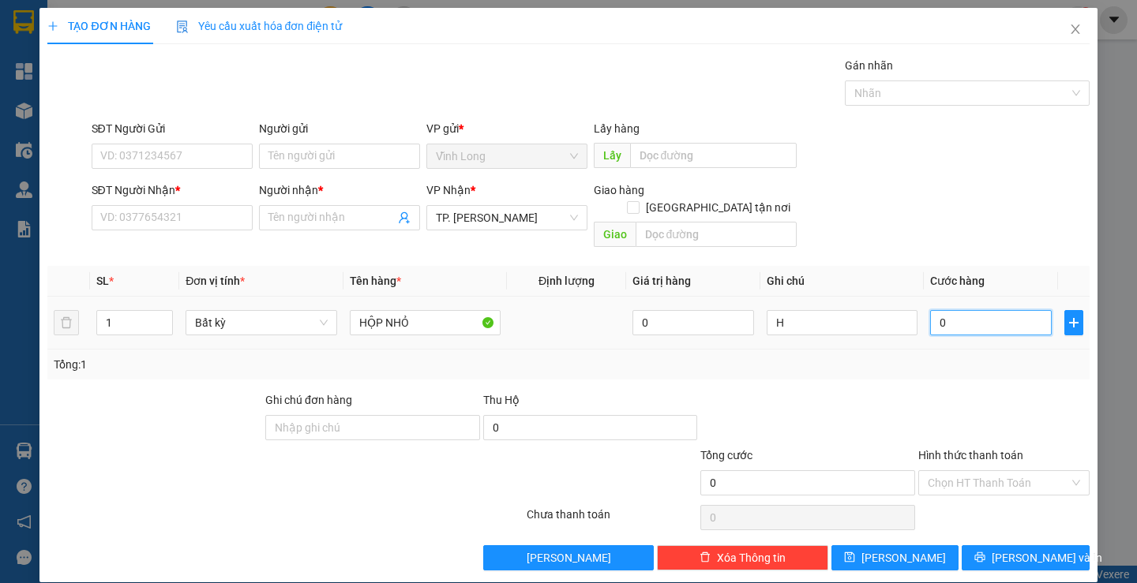
type input "2"
type input "20"
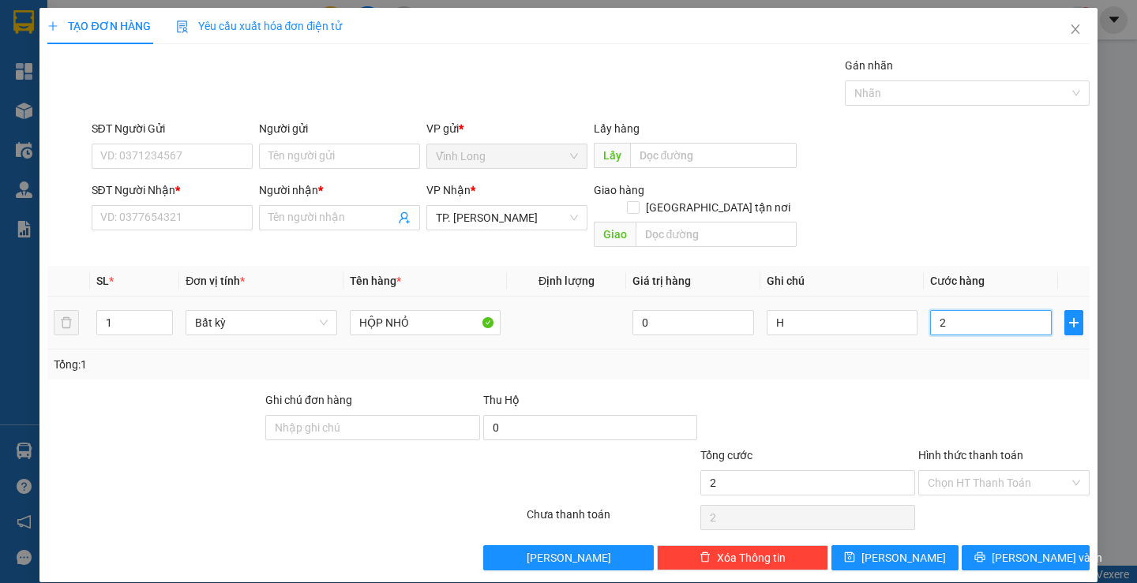
type input "20"
type input "20.000"
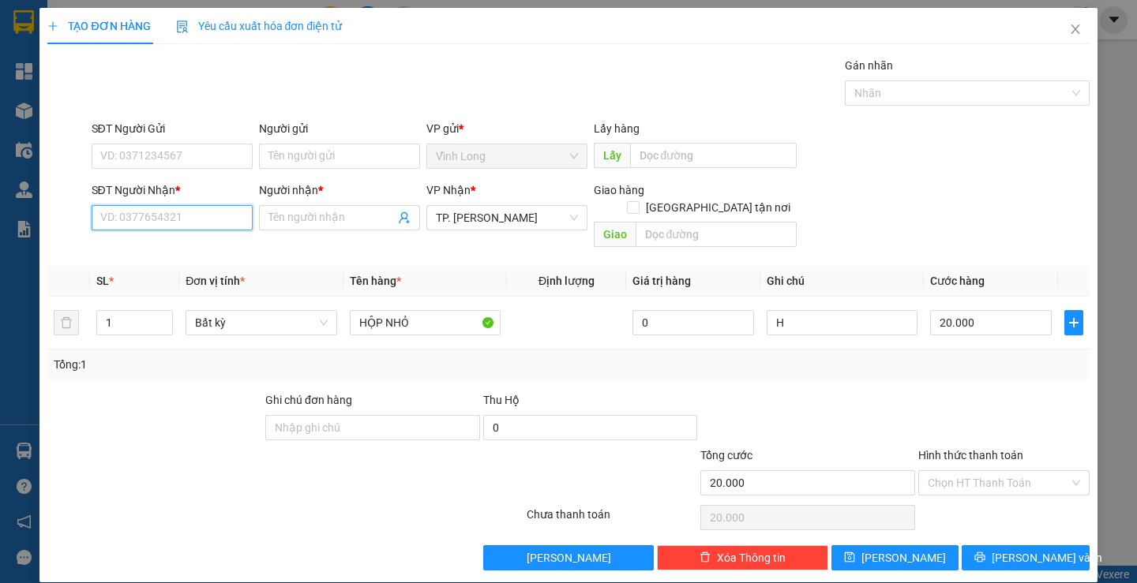
click at [178, 220] on input "SĐT Người Nhận *" at bounding box center [172, 217] width 161 height 25
type input "0904642433"
click at [180, 245] on div "0904642433 - [PERSON_NAME]" at bounding box center [177, 249] width 156 height 17
type input "NGỌC DIỄM"
type input "0904642433"
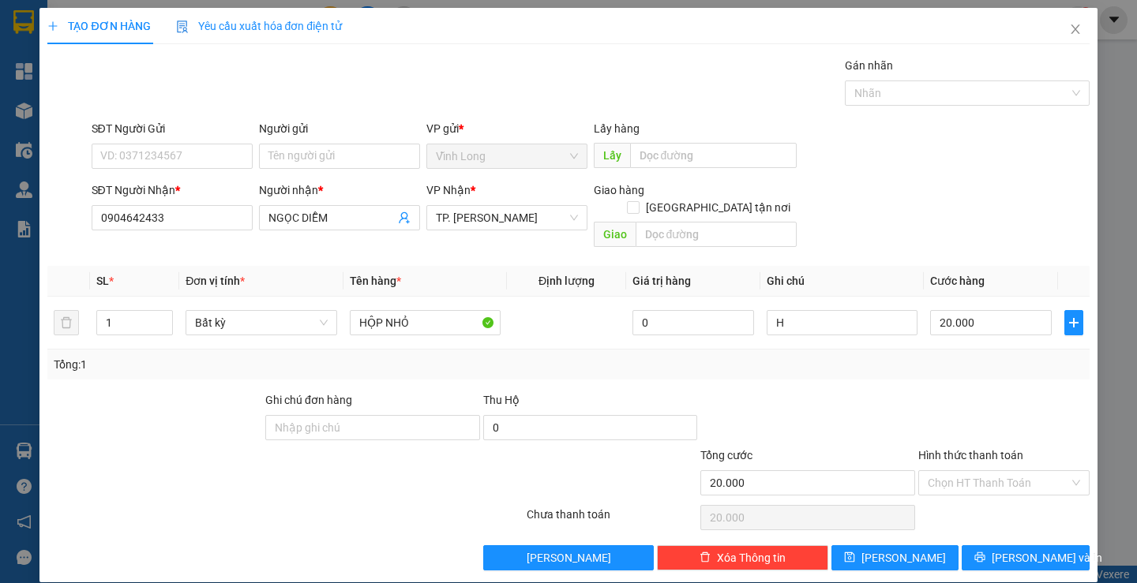
drag, startPoint x: 1001, startPoint y: 459, endPoint x: 1001, endPoint y: 481, distance: 21.3
click at [1001, 474] on input "Hình thức thanh toán" at bounding box center [998, 483] width 141 height 24
click at [1000, 504] on div "Tại văn phòng" at bounding box center [994, 497] width 150 height 17
type input "0"
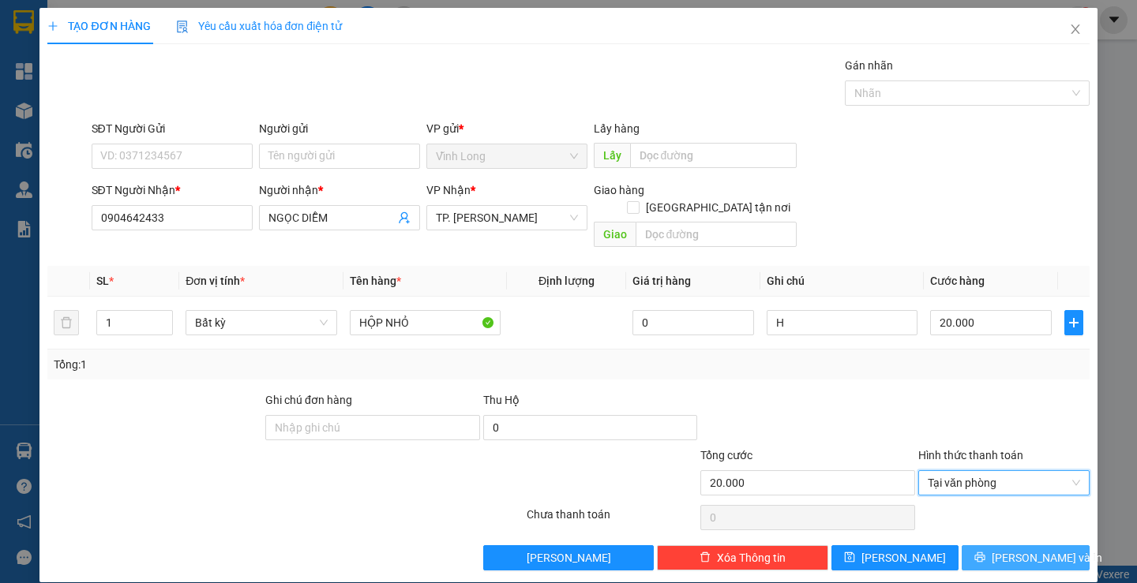
click at [998, 548] on button "[PERSON_NAME] và In" at bounding box center [1024, 557] width 127 height 25
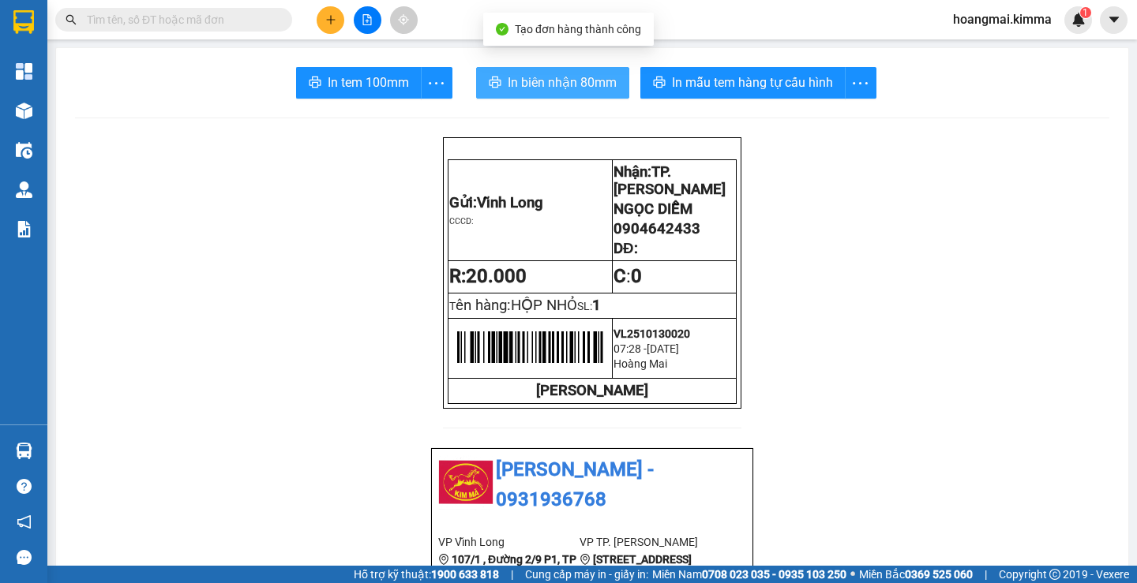
click at [519, 81] on span "In biên nhận 80mm" at bounding box center [562, 83] width 109 height 20
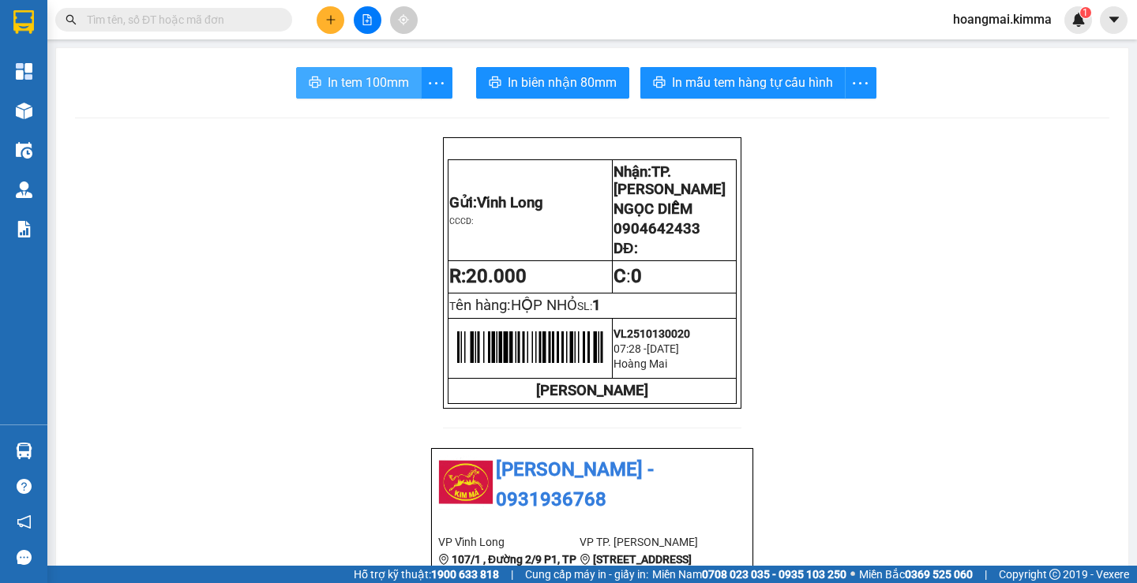
click at [350, 84] on span "In tem 100mm" at bounding box center [368, 83] width 81 height 20
